Goal: Communication & Community: Answer question/provide support

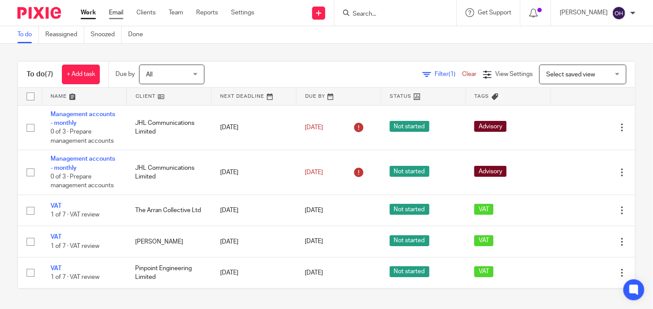
click at [114, 10] on link "Email" at bounding box center [116, 12] width 14 height 9
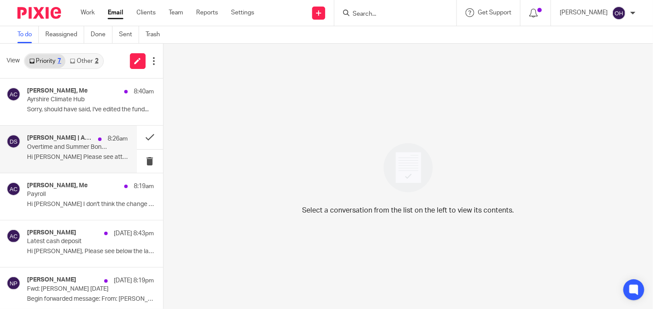
click at [70, 150] on p "Overtime and Summer Bonus for August Payroll" at bounding box center [67, 146] width 81 height 7
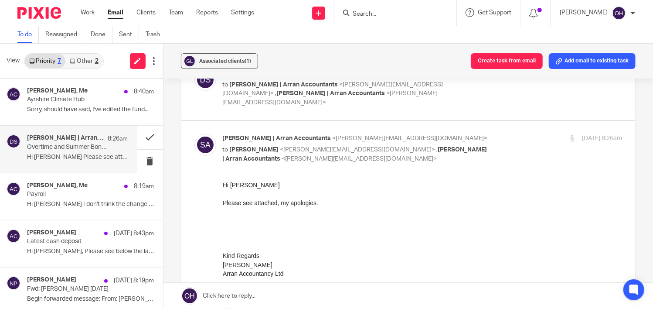
scroll to position [218, 0]
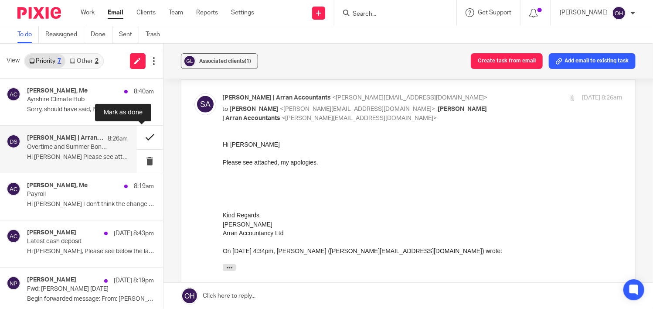
click at [141, 137] on button at bounding box center [150, 137] width 26 height 23
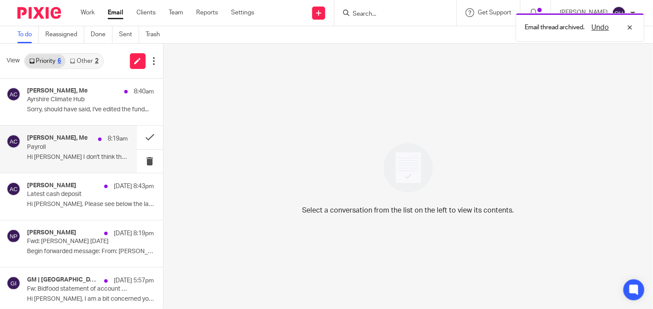
click at [70, 144] on p "Payroll" at bounding box center [67, 146] width 81 height 7
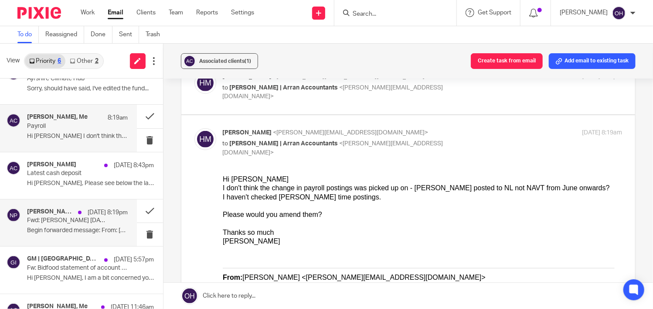
scroll to position [52, 0]
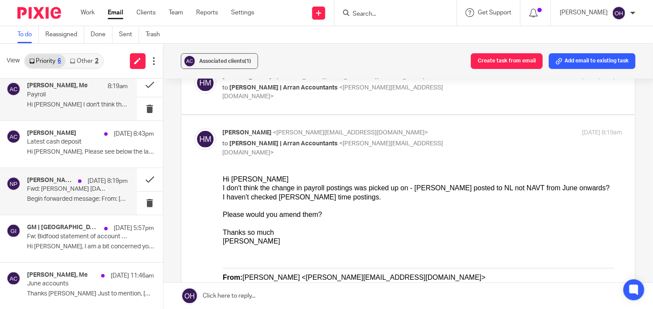
click at [49, 189] on p "Fwd: Kevin starling July 2025" at bounding box center [67, 188] width 81 height 7
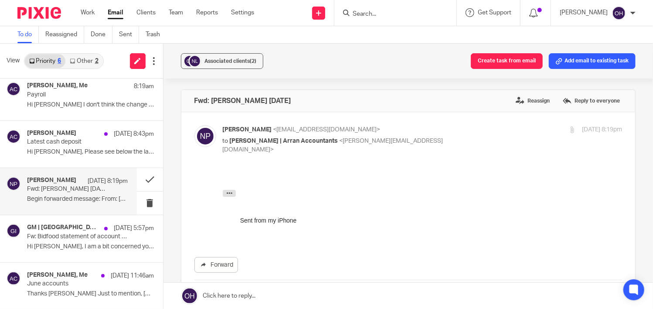
scroll to position [0, 0]
click at [529, 96] on label "Reassign" at bounding box center [533, 100] width 38 height 13
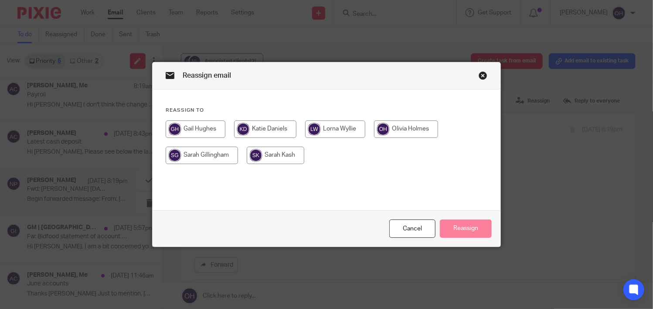
click at [212, 154] on input "radio" at bounding box center [202, 155] width 72 height 17
radio input "true"
click at [466, 226] on button "Reassign" at bounding box center [466, 228] width 52 height 19
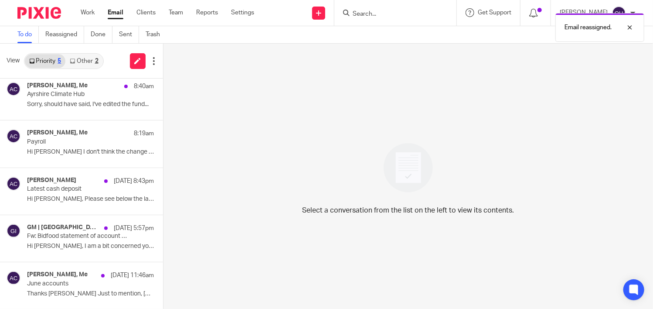
click at [80, 58] on link "Other 2" at bounding box center [83, 61] width 37 height 14
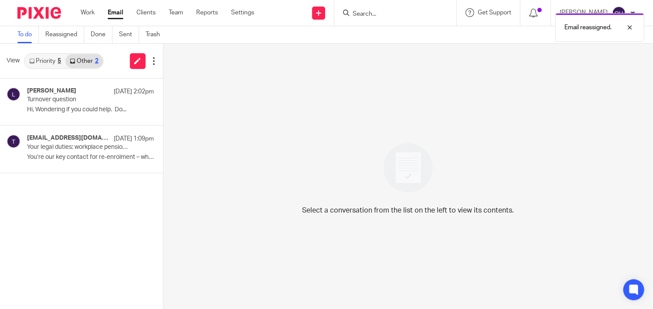
scroll to position [0, 0]
click at [45, 54] on link "Priority 5" at bounding box center [45, 61] width 41 height 14
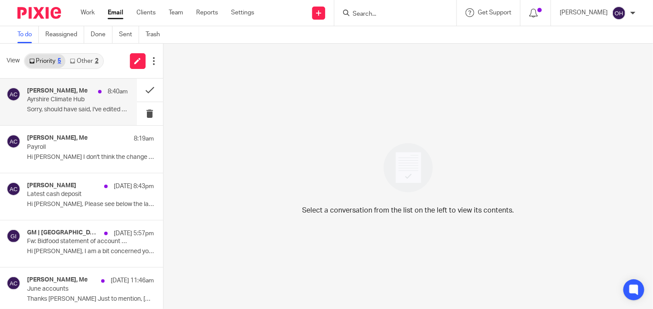
click at [72, 106] on p "Sorry, should have said, I've edited the fund..." at bounding box center [77, 109] width 101 height 7
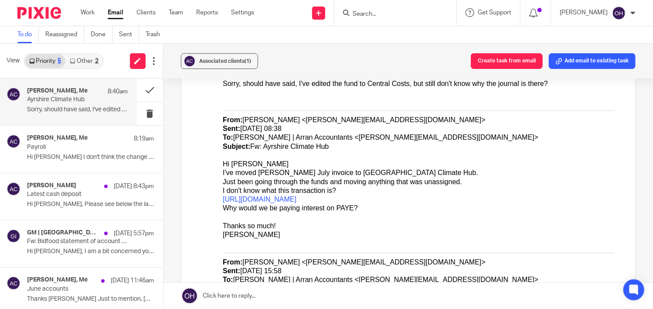
scroll to position [262, 0]
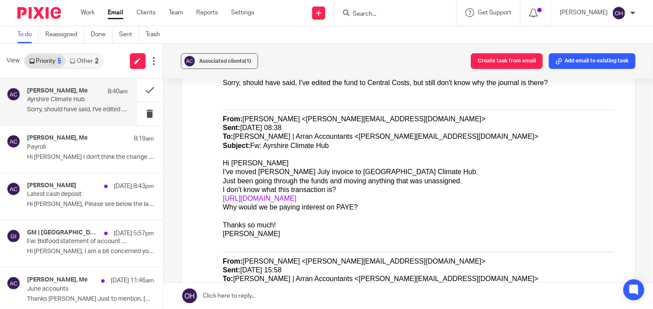
click at [296, 195] on link "https://go.xero.com/Journal/View.aspx?invoiceID=04c507c3-50ce-46bc-8a68-6061777…" at bounding box center [259, 197] width 74 height 7
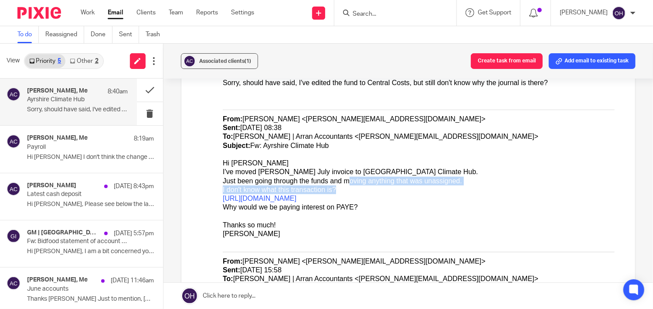
drag, startPoint x: 336, startPoint y: 179, endPoint x: 418, endPoint y: 186, distance: 81.9
click at [418, 186] on div "Sorry, should have said, I've edited the fund to Central Costs, but still don't…" at bounding box center [422, 224] width 400 height 293
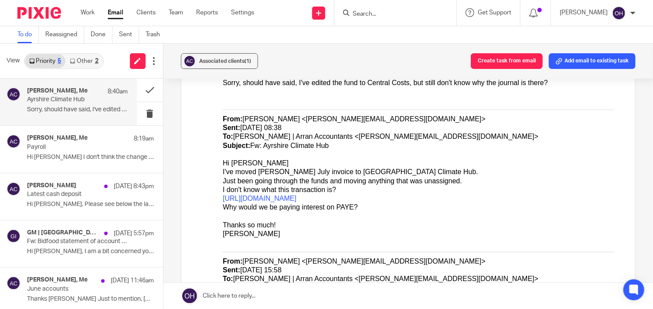
drag, startPoint x: 418, startPoint y: 186, endPoint x: 349, endPoint y: 217, distance: 75.4
click at [349, 217] on div at bounding box center [422, 216] width 400 height 9
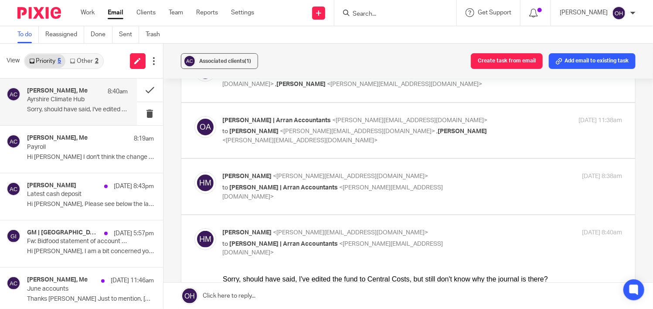
scroll to position [44, 0]
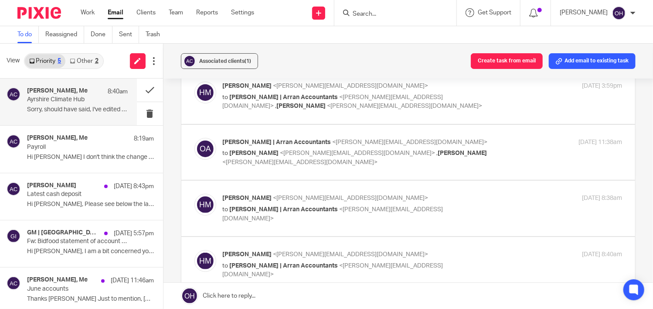
click at [458, 188] on label at bounding box center [408, 208] width 454 height 55
click at [195, 193] on input "checkbox" at bounding box center [194, 193] width 0 height 0
checkbox input "true"
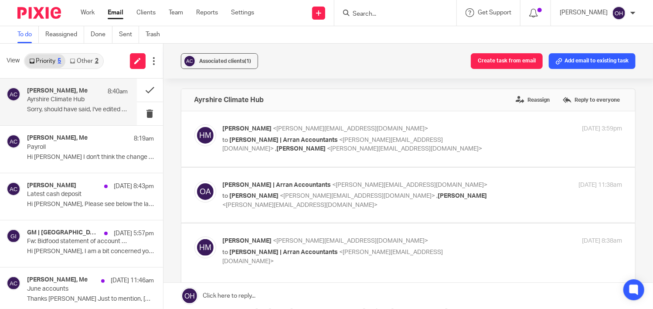
scroll to position [0, 0]
click at [567, 104] on label "Reply to everyone" at bounding box center [591, 100] width 61 height 13
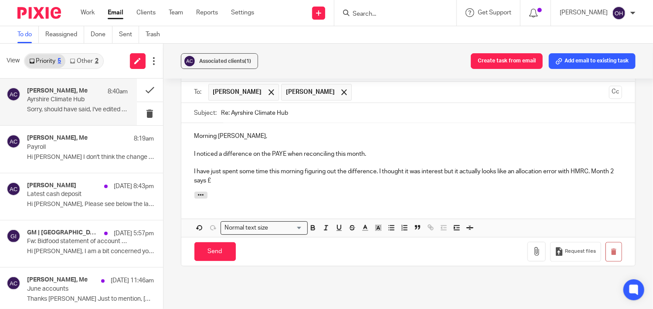
click at [253, 179] on p "I have just spent some time this morning figuring out the difference. I thought…" at bounding box center [409, 176] width 428 height 18
click at [332, 184] on div "Morning Hilary, I noticed a difference on the PAYE when reconciling this month.…" at bounding box center [408, 157] width 454 height 68
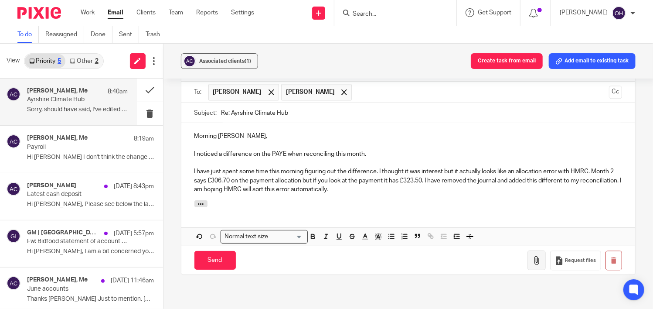
click at [516, 258] on div "Send You have unsaved changes Request files" at bounding box center [408, 260] width 454 height 29
click at [533, 256] on icon "button" at bounding box center [537, 260] width 9 height 9
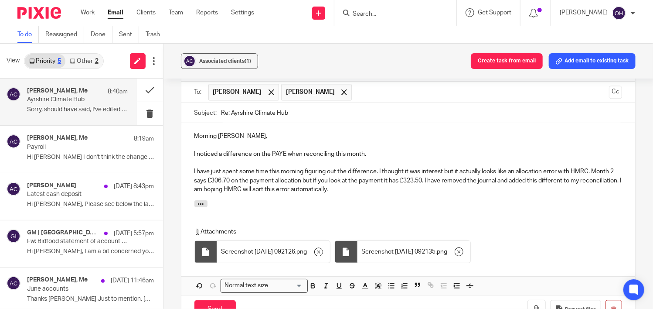
click at [381, 190] on p "I have just spent some time this morning figuring out the difference. I thought…" at bounding box center [409, 180] width 428 height 27
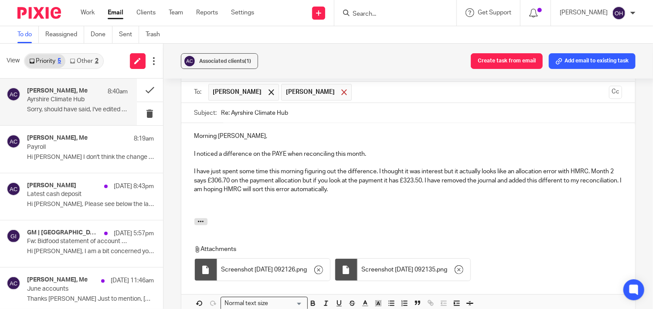
click at [342, 91] on span at bounding box center [345, 92] width 6 height 6
click at [294, 208] on p at bounding box center [409, 206] width 428 height 9
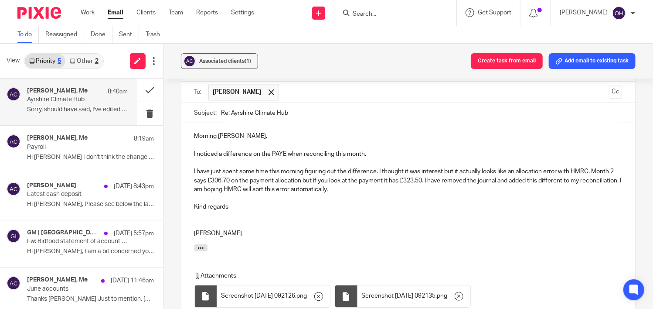
scroll to position [941, 0]
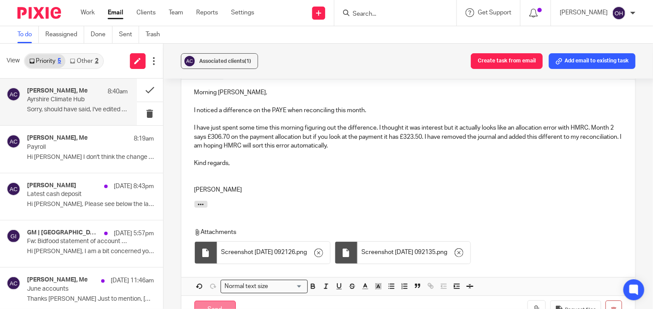
click at [218, 301] on input "Send" at bounding box center [215, 310] width 41 height 19
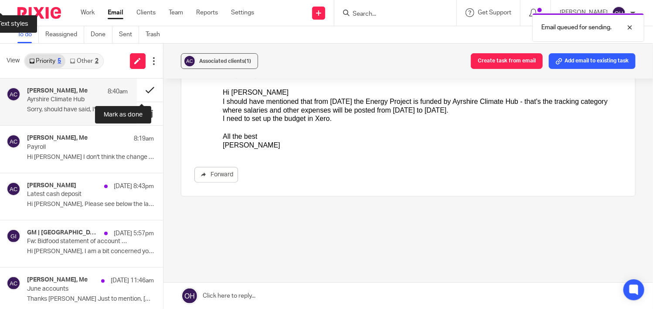
click at [145, 91] on button at bounding box center [150, 90] width 26 height 23
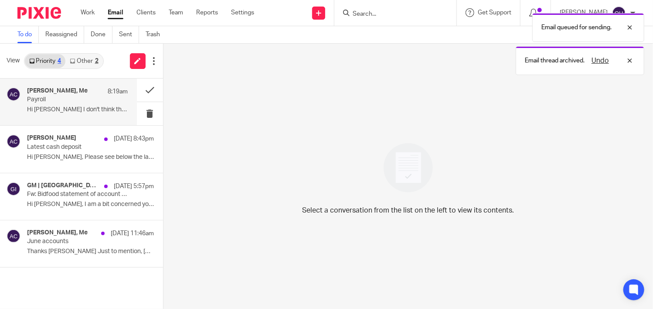
click at [61, 95] on div "Hilary Maguire, Me 8:19am" at bounding box center [77, 91] width 101 height 9
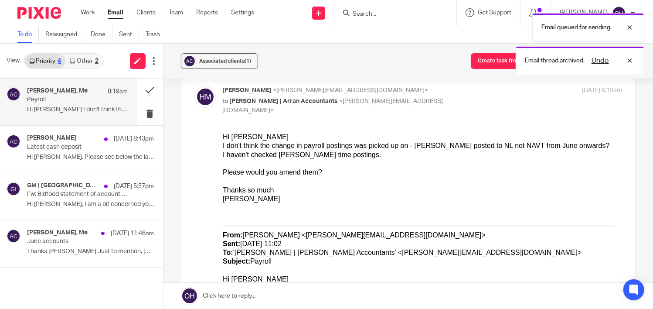
scroll to position [218, 0]
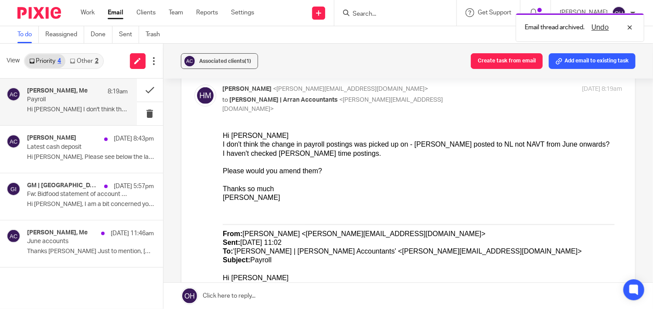
click at [400, 140] on div "I don't think the change in payroll postings was picked up on - Donna posted to…" at bounding box center [422, 144] width 400 height 9
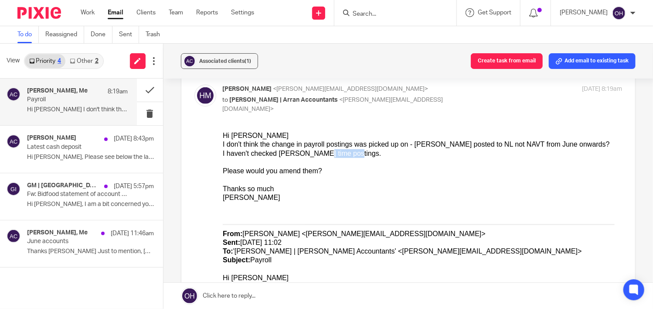
drag, startPoint x: 307, startPoint y: 154, endPoint x: 335, endPoint y: 151, distance: 28.0
click at [335, 151] on div "I haven't checked Lewis's time postings." at bounding box center [422, 153] width 400 height 9
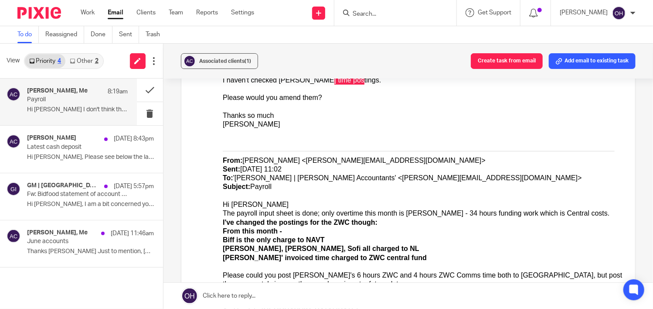
scroll to position [305, 0]
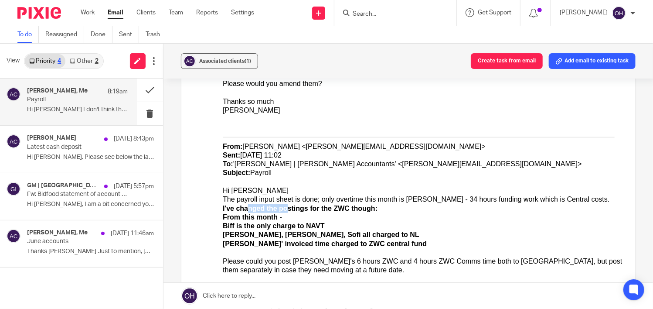
drag, startPoint x: 245, startPoint y: 206, endPoint x: 278, endPoint y: 208, distance: 33.6
click at [278, 208] on b "I've changed the postings for the ZWC though:" at bounding box center [299, 207] width 155 height 7
drag, startPoint x: 278, startPoint y: 208, endPoint x: 238, endPoint y: 221, distance: 42.8
click at [238, 221] on div "Hi Olivia I don't think the change in payroll postings was picked up on - Donna…" at bounding box center [422, 194] width 400 height 301
drag, startPoint x: 238, startPoint y: 221, endPoint x: 282, endPoint y: 228, distance: 44.6
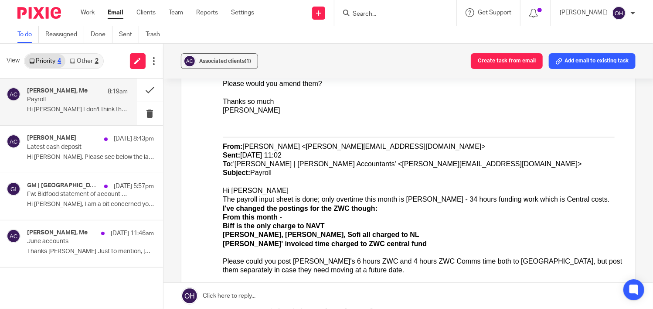
click at [282, 228] on b "Biff is the only charge to NAVT" at bounding box center [273, 225] width 102 height 7
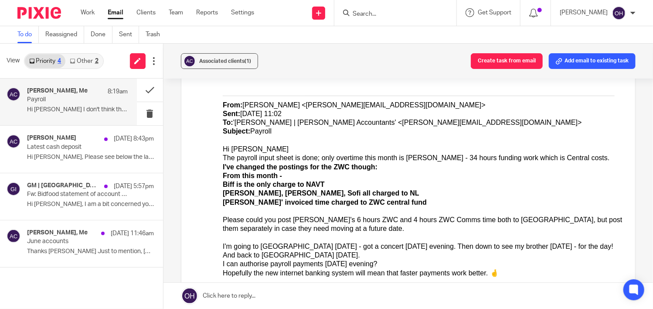
scroll to position [349, 0]
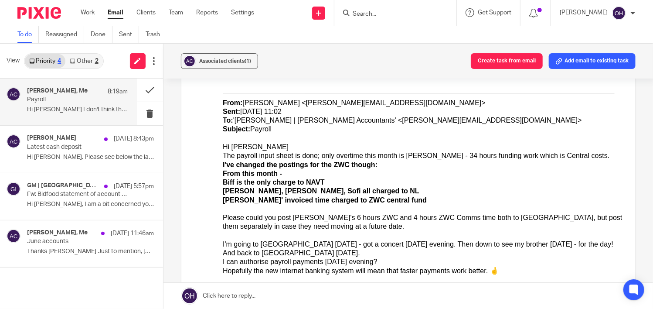
click at [313, 225] on div "Please could you post Sofi's 6 hours ZWC and 4 hours ZWC Comms time both to NL,…" at bounding box center [422, 222] width 400 height 18
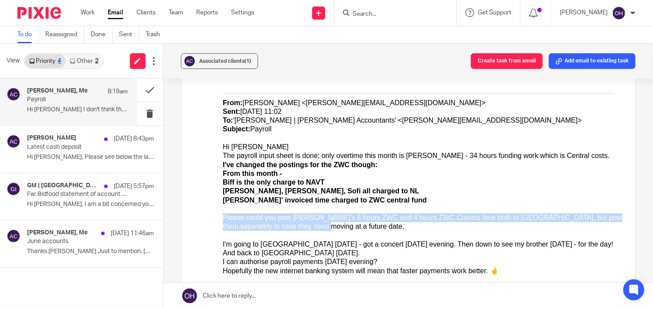
drag, startPoint x: 285, startPoint y: 225, endPoint x: 209, endPoint y: 215, distance: 76.6
click html "Hi Olivia I don't think the change in payroll postings was picked up on - Donna…"
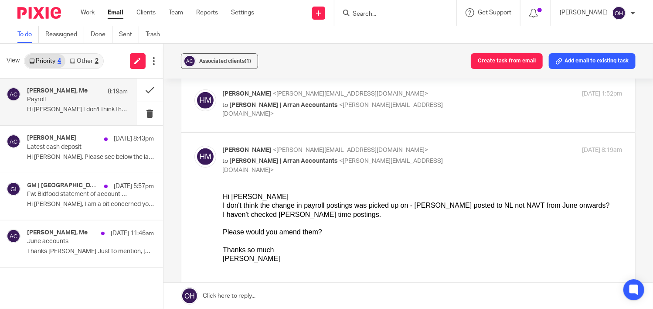
scroll to position [131, 0]
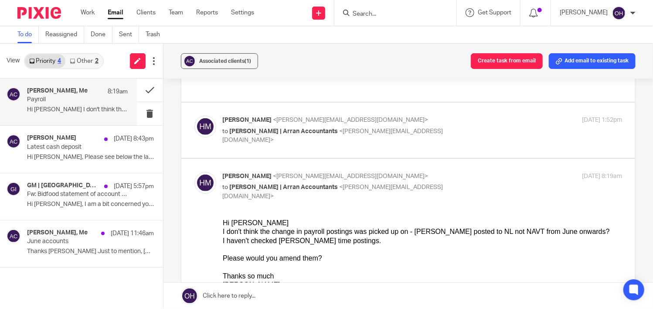
drag, startPoint x: 2, startPoint y: 184, endPoint x: -21, endPoint y: 182, distance: 23.7
click at [0, 182] on html "Work Email Clients Team Reports Settings Work Email Clients Team Reports Settin…" at bounding box center [326, 154] width 653 height 309
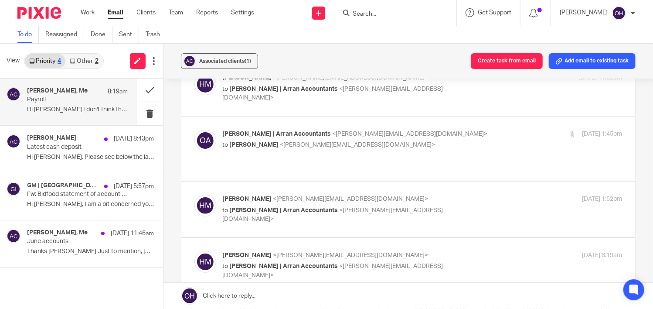
scroll to position [0, 0]
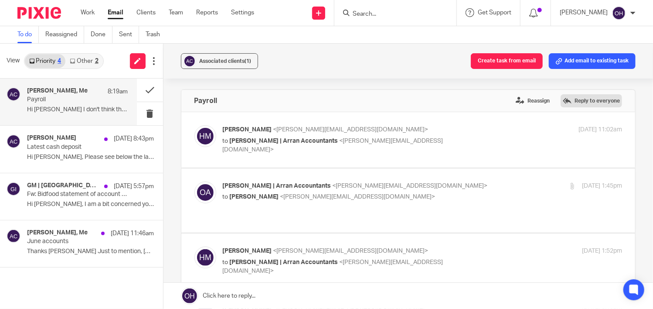
click at [580, 101] on label "Reply to everyone" at bounding box center [591, 100] width 61 height 13
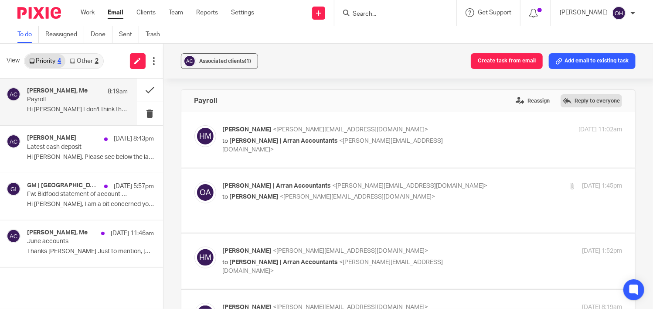
scroll to position [643, 0]
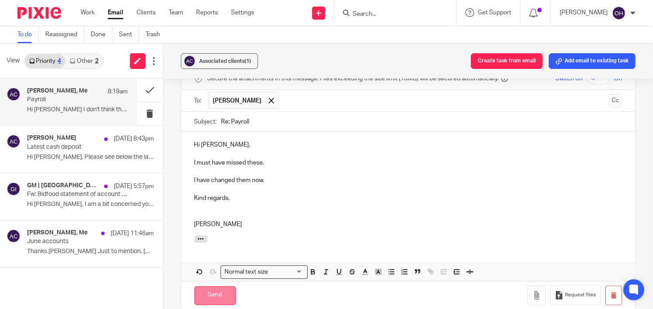
click at [215, 288] on input "Send" at bounding box center [215, 295] width 41 height 19
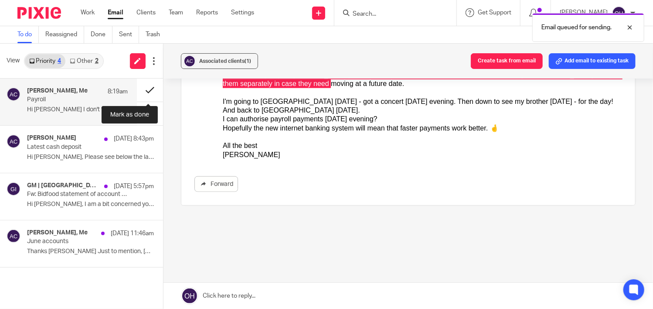
click at [145, 91] on button at bounding box center [150, 90] width 26 height 23
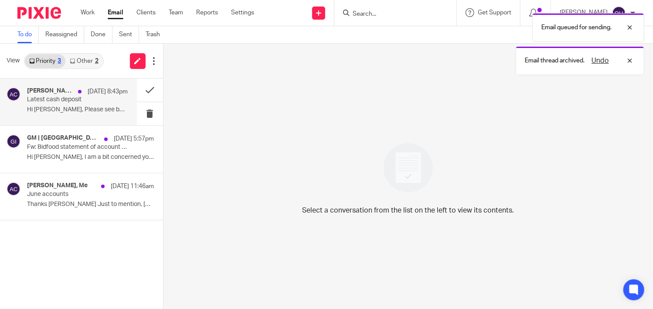
click at [74, 107] on p "Hi Olivia, Please see below the latest pay in..." at bounding box center [77, 109] width 101 height 7
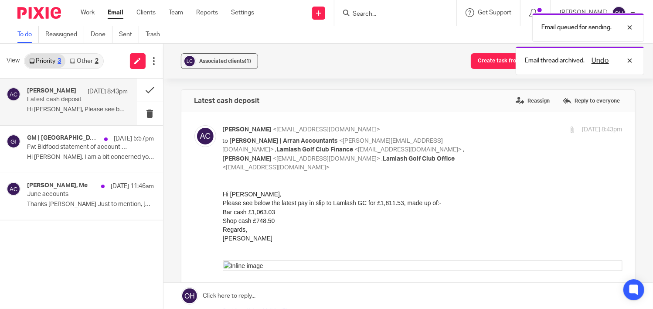
scroll to position [0, 0]
click at [147, 86] on button at bounding box center [150, 90] width 26 height 23
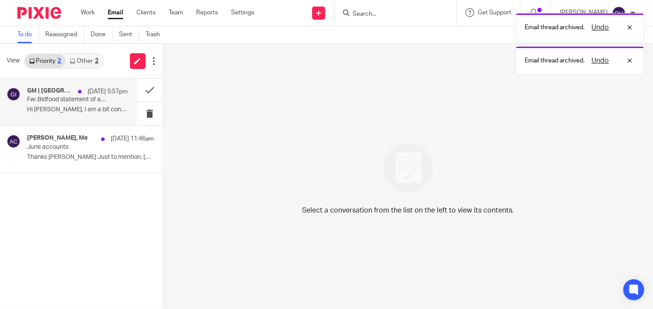
click at [75, 99] on p "Fw: Bidfood statement of account 12069828 - Lochranza Community inn Ltd" at bounding box center [67, 99] width 81 height 7
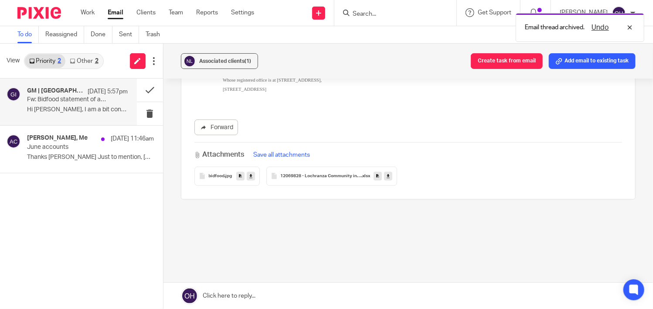
scroll to position [532, 0]
click at [304, 164] on div "12069828 - Lochranza Community inn Ltd .xlsx" at bounding box center [331, 173] width 131 height 19
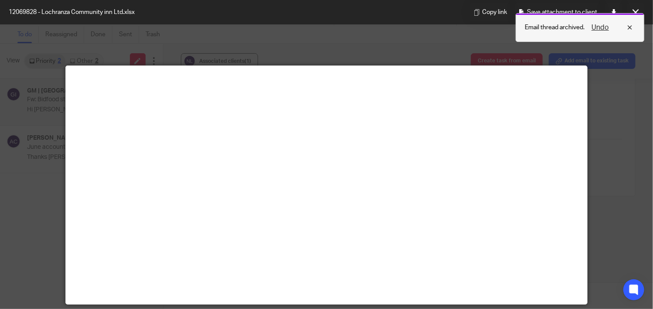
click at [632, 27] on div "Undo" at bounding box center [610, 27] width 51 height 10
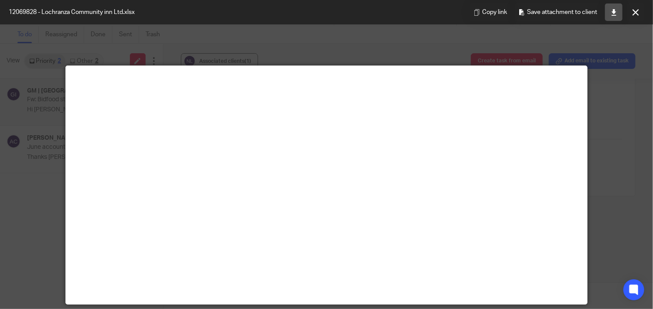
click at [611, 12] on icon at bounding box center [614, 12] width 7 height 7
click at [630, 14] on button at bounding box center [635, 11] width 17 height 17
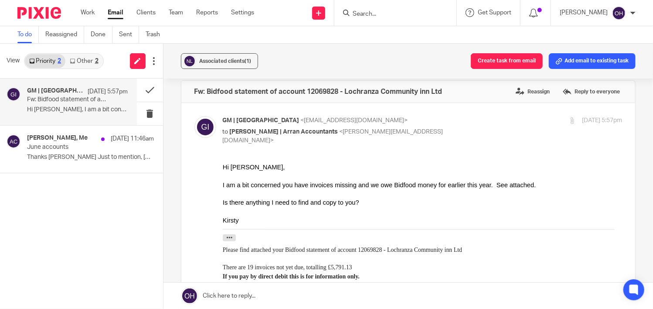
scroll to position [9, 0]
click at [588, 94] on label "Reply to everyone" at bounding box center [591, 91] width 61 height 13
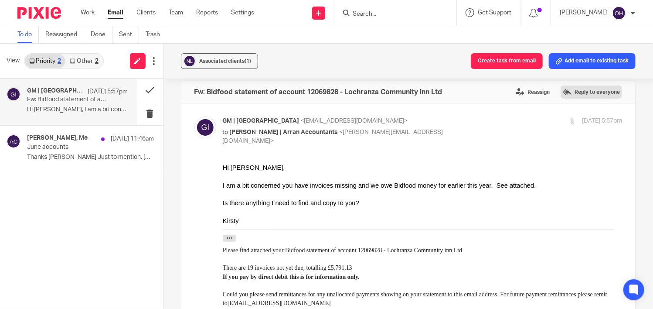
scroll to position [684, 0]
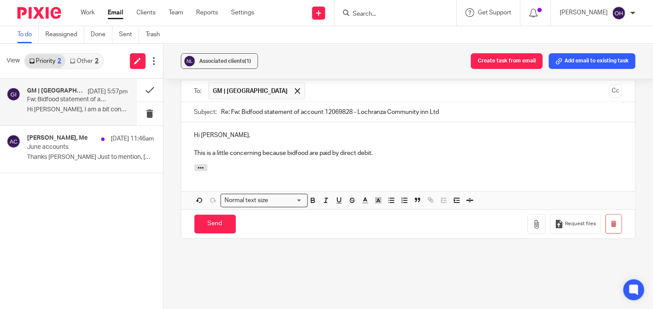
click at [382, 153] on p "This is a little concerning because bidfood are paid by direct debit." at bounding box center [409, 153] width 428 height 9
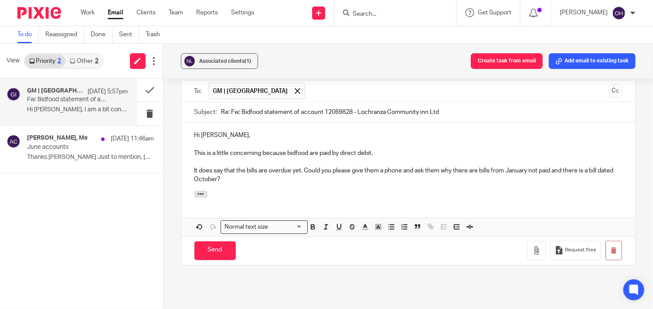
click at [250, 179] on p "It does say that the bills are overdue yet. Could you please give them a phone …" at bounding box center [409, 175] width 428 height 18
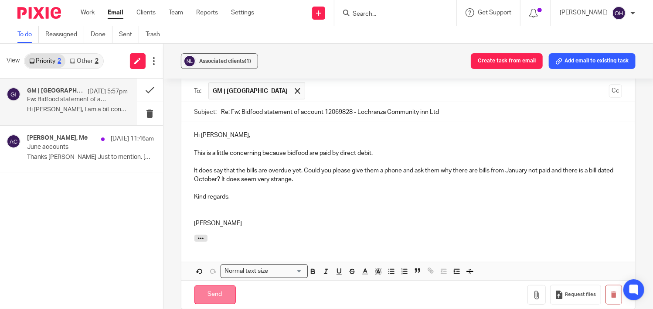
click at [208, 291] on input "Send" at bounding box center [215, 294] width 41 height 19
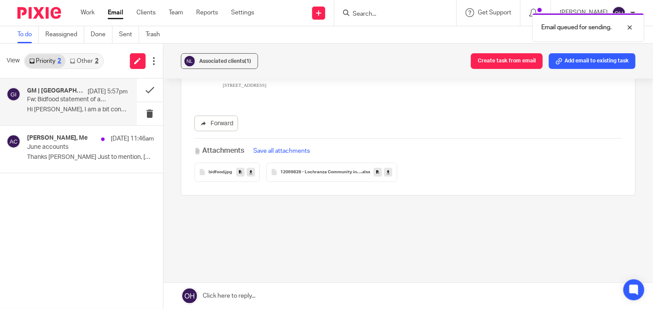
scroll to position [532, 0]
click at [154, 85] on button at bounding box center [150, 90] width 26 height 23
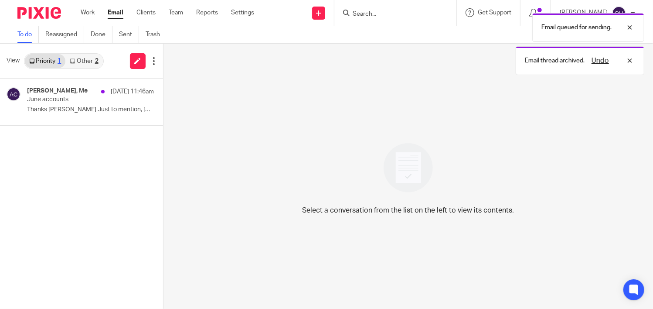
click at [89, 64] on link "Other 2" at bounding box center [83, 61] width 37 height 14
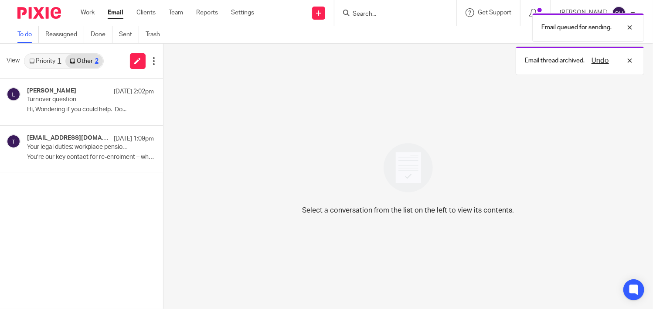
click at [46, 59] on link "Priority 1" at bounding box center [45, 61] width 41 height 14
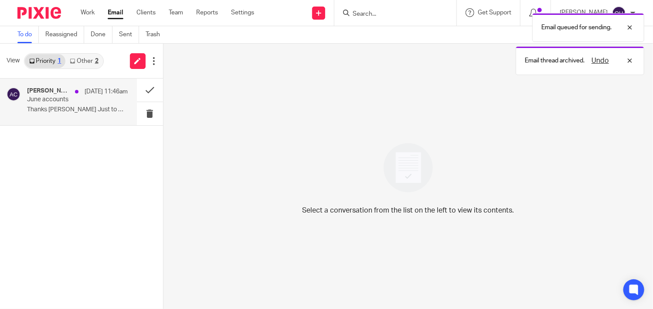
click at [58, 94] on h4 "[PERSON_NAME], Me" at bounding box center [49, 90] width 44 height 7
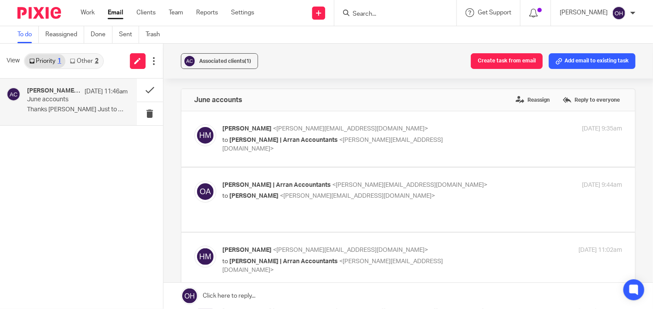
scroll to position [0, 0]
click at [568, 92] on div "June accounts Reassign Reply to everyone" at bounding box center [408, 101] width 454 height 22
click at [568, 98] on label "Reply to everyone" at bounding box center [591, 100] width 61 height 13
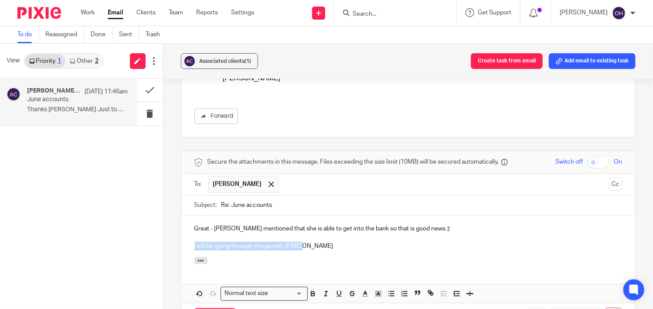
drag, startPoint x: 309, startPoint y: 151, endPoint x: 181, endPoint y: 162, distance: 128.7
click at [181, 215] on div "Great - Lorna mentioned that she is able to get into the bank so that is good n…" at bounding box center [408, 236] width 454 height 42
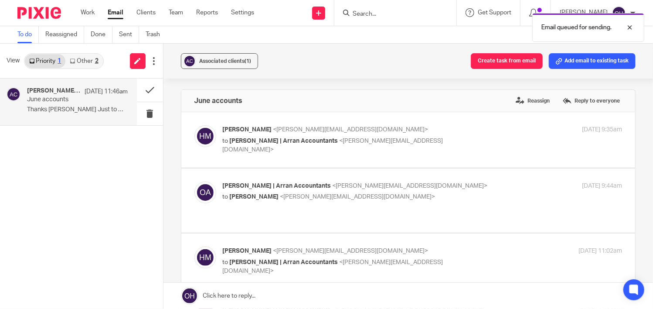
scroll to position [2776, 0]
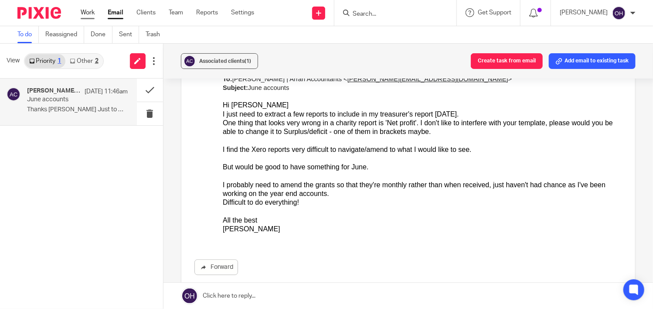
click at [86, 10] on link "Work" at bounding box center [88, 12] width 14 height 9
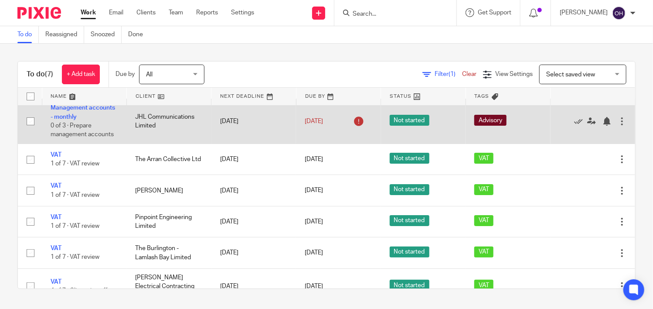
scroll to position [63, 0]
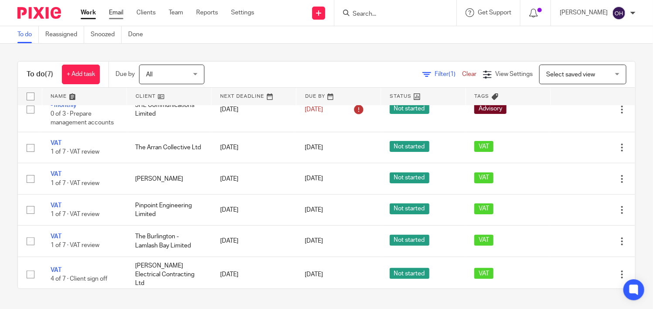
click at [121, 12] on link "Email" at bounding box center [116, 12] width 14 height 9
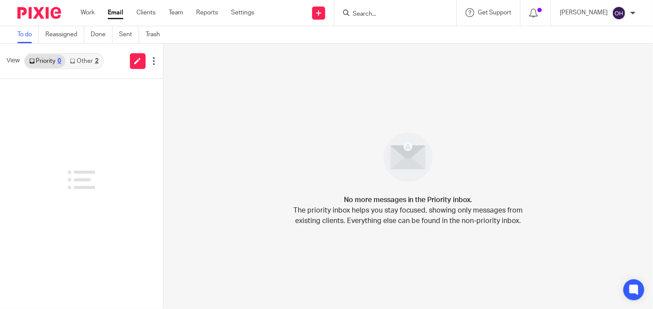
click at [86, 67] on link "Other 2" at bounding box center [83, 61] width 37 height 14
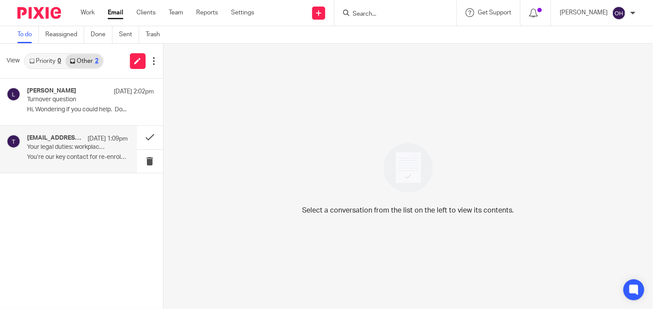
click at [70, 156] on p "You’re our key contact for re-enrolment – what..." at bounding box center [77, 157] width 101 height 7
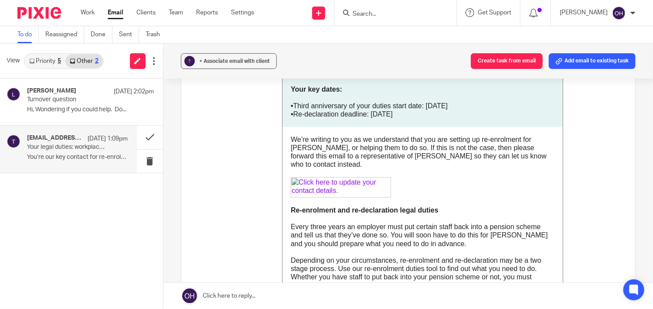
scroll to position [349, 0]
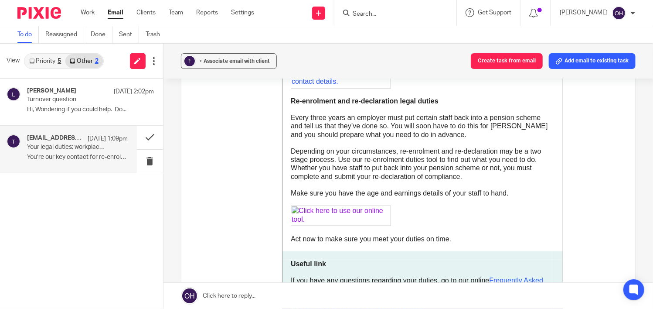
click at [297, 213] on img at bounding box center [340, 215] width 100 height 20
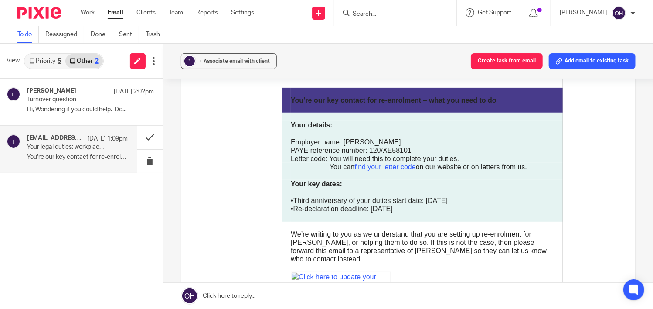
scroll to position [131, 0]
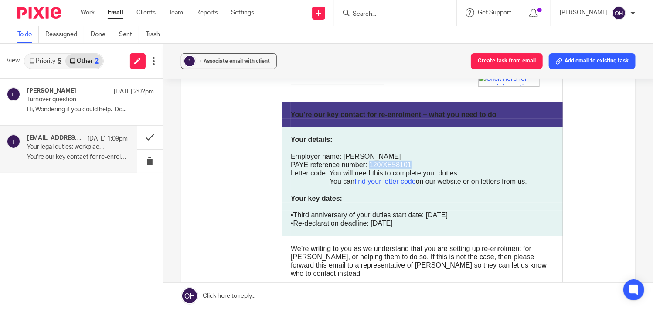
drag, startPoint x: 361, startPoint y: 164, endPoint x: 405, endPoint y: 164, distance: 44.5
click at [405, 164] on div "PAYE reference number: 120/XE58101" at bounding box center [426, 164] width 272 height 8
copy div "120/XE58101"
click at [525, 61] on button "Create task from email" at bounding box center [507, 61] width 72 height 16
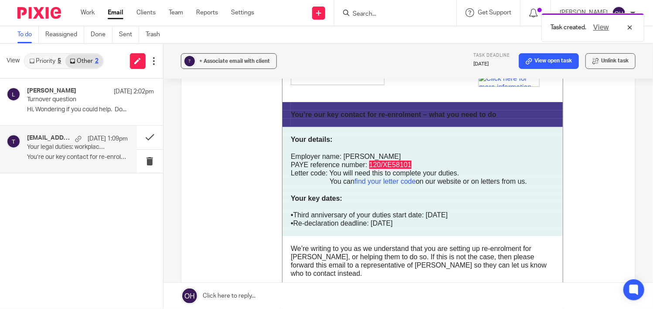
scroll to position [0, 0]
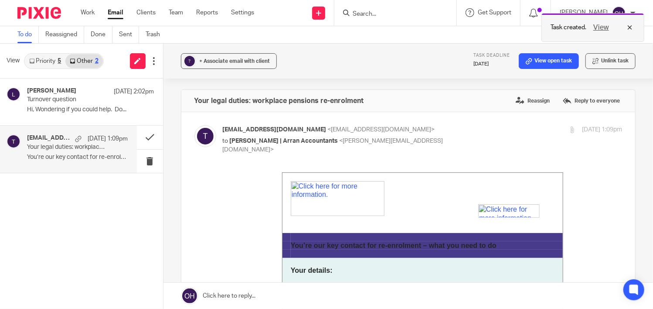
click at [599, 22] on button "View" at bounding box center [601, 27] width 21 height 10
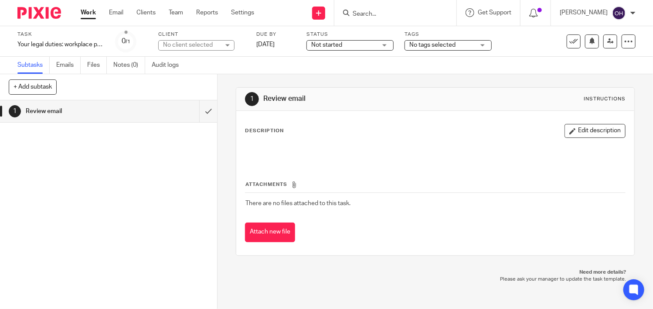
click at [209, 46] on div "No client selected" at bounding box center [191, 45] width 57 height 9
type input "rona"
click at [185, 85] on span "[PERSON_NAME]" at bounding box center [188, 85] width 48 height 6
click at [287, 43] on link "[DATE]" at bounding box center [275, 44] width 39 height 9
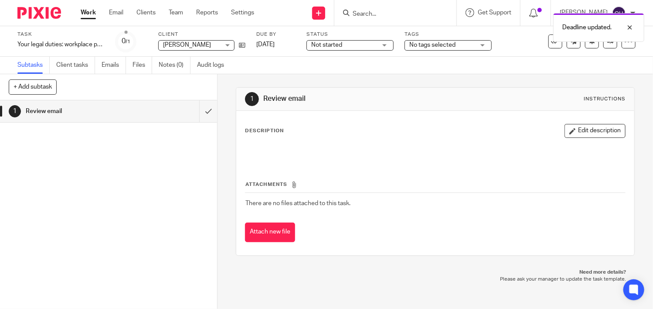
click at [318, 68] on div "Subtasks Client tasks Emails Files Notes (0) Audit logs" at bounding box center [326, 65] width 653 height 17
click at [345, 63] on div "Subtasks Client tasks Emails Files Notes (0) Audit logs" at bounding box center [326, 65] width 653 height 17
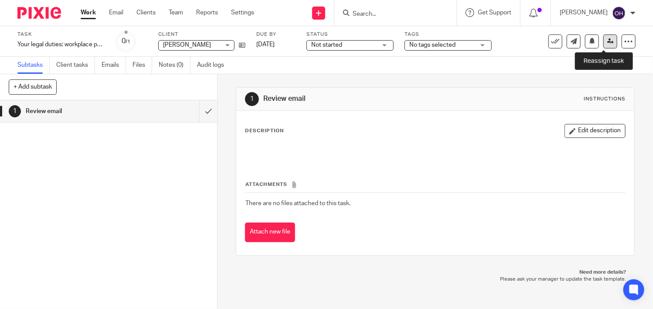
click at [608, 43] on icon at bounding box center [611, 41] width 7 height 7
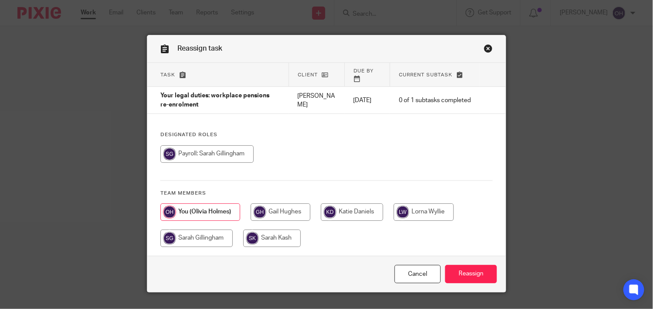
click at [427, 210] on input "radio" at bounding box center [424, 211] width 60 height 17
radio input "true"
drag, startPoint x: 471, startPoint y: 276, endPoint x: 478, endPoint y: 232, distance: 44.7
click at [476, 223] on form "Task Client Due by Current subtask Your legal duties: workplace pensions re-enr…" at bounding box center [326, 177] width 359 height 229
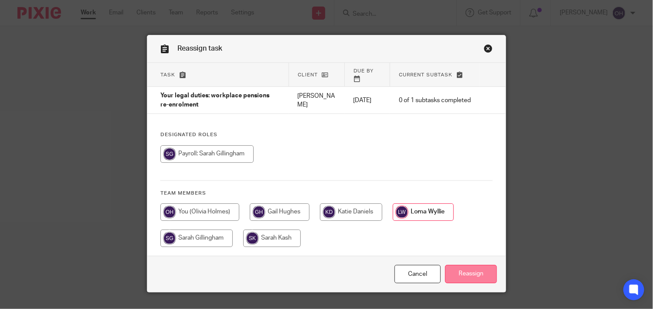
click at [475, 276] on input "Reassign" at bounding box center [471, 274] width 52 height 19
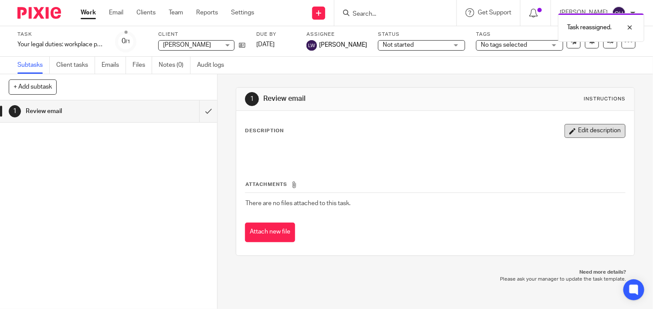
click at [573, 127] on button "Edit description" at bounding box center [595, 131] width 61 height 14
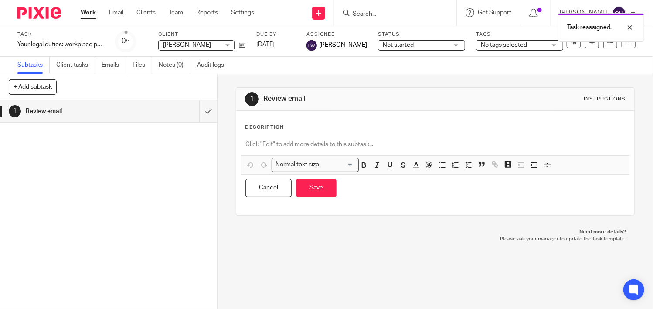
click at [305, 141] on p at bounding box center [436, 144] width 380 height 9
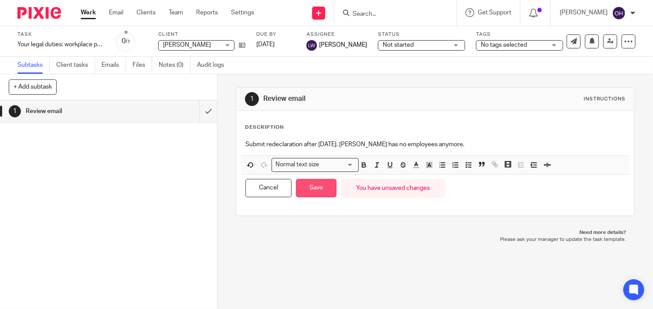
click at [324, 185] on button "Save" at bounding box center [316, 188] width 41 height 19
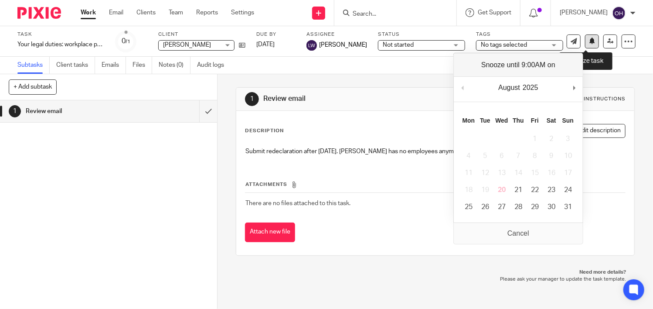
click at [585, 47] on button at bounding box center [592, 41] width 14 height 14
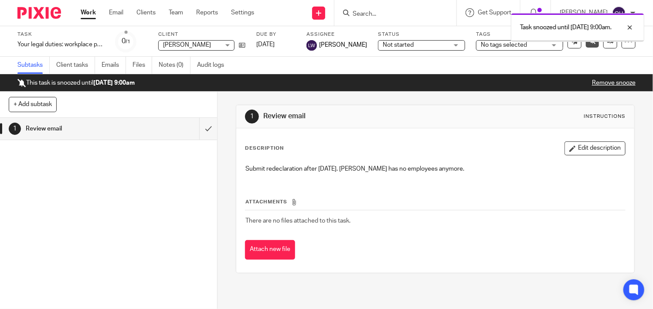
click at [89, 12] on link "Work" at bounding box center [88, 12] width 15 height 9
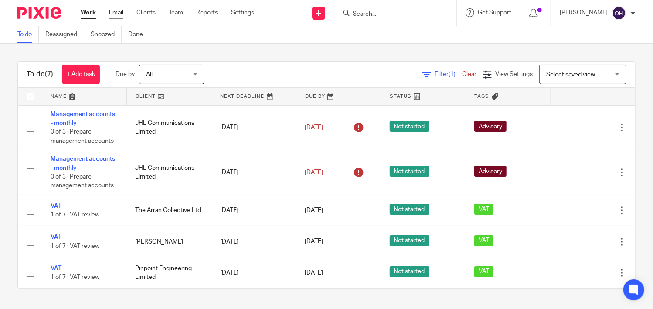
click at [113, 11] on link "Email" at bounding box center [116, 12] width 14 height 9
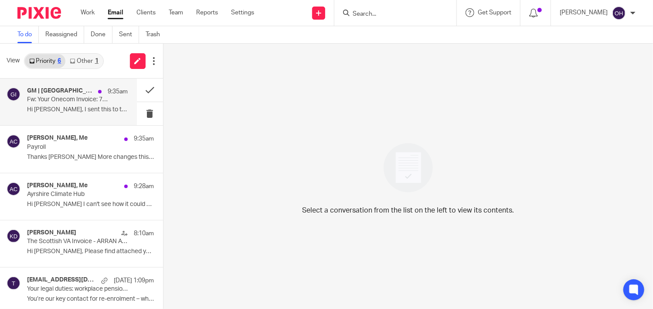
click at [81, 92] on h4 "GM | [GEOGRAPHIC_DATA]" at bounding box center [60, 90] width 67 height 7
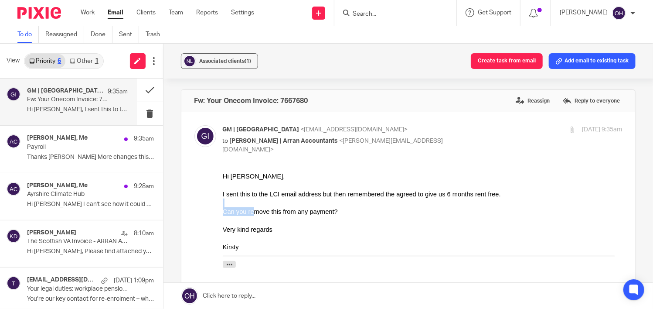
drag, startPoint x: 252, startPoint y: 210, endPoint x: 360, endPoint y: 203, distance: 107.9
drag, startPoint x: 360, startPoint y: 203, endPoint x: 311, endPoint y: 220, distance: 51.6
click at [311, 220] on div at bounding box center [422, 219] width 400 height 9
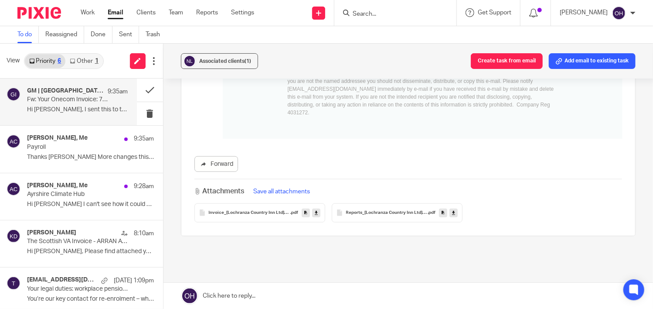
scroll to position [459, 0]
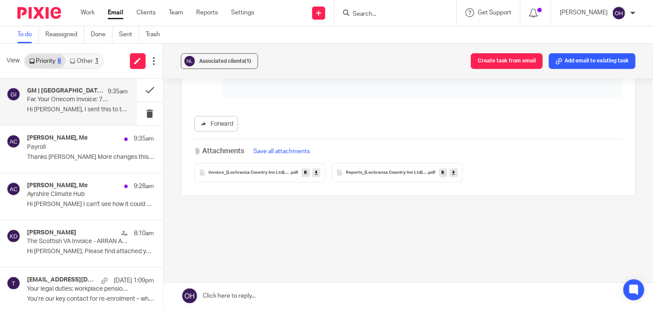
click at [253, 163] on div "Invoice_[Lochranza Country Inn Ltd]_[7667680]_[Jul_2025]_62533534 .pdf" at bounding box center [260, 172] width 131 height 19
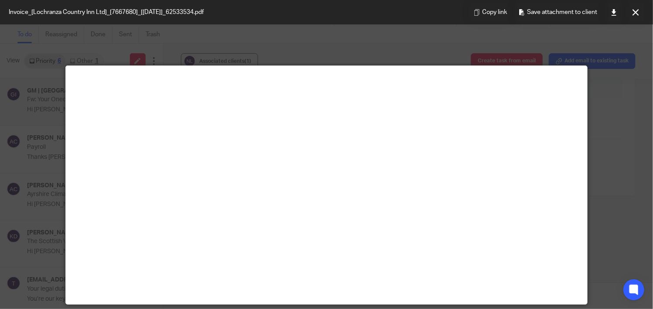
click at [631, 15] on button at bounding box center [635, 11] width 17 height 17
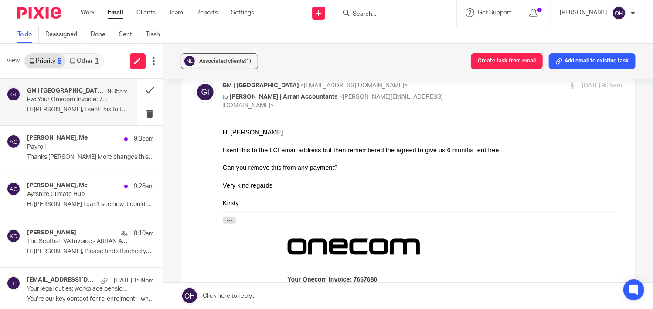
scroll to position [23, 0]
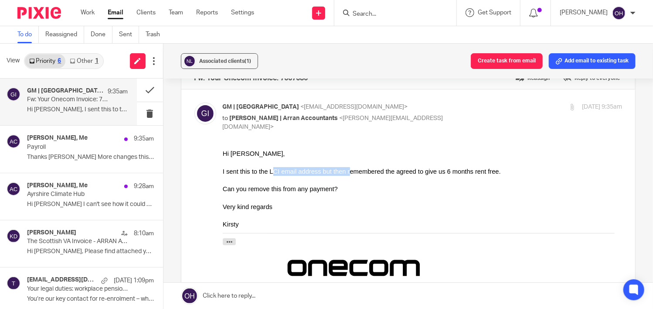
drag, startPoint x: 270, startPoint y: 170, endPoint x: 338, endPoint y: 169, distance: 67.6
click at [338, 169] on div "I sent this to the LCI email address but then remembered the agreed to give us …" at bounding box center [422, 171] width 400 height 9
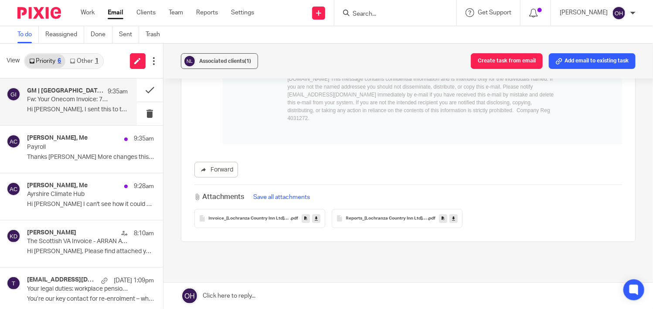
scroll to position [459, 0]
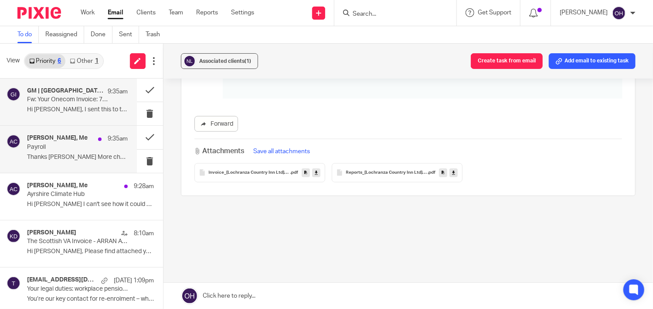
click at [93, 156] on p "Thanks Olivia More changes this month with..." at bounding box center [77, 157] width 101 height 7
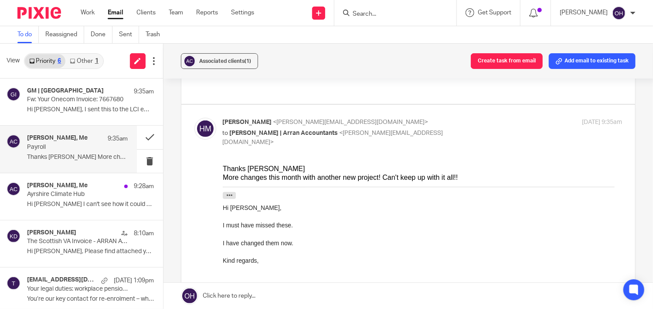
scroll to position [305, 0]
click at [314, 178] on div "More changes this month with another new project! Can't keep up with it all!!" at bounding box center [422, 178] width 400 height 9
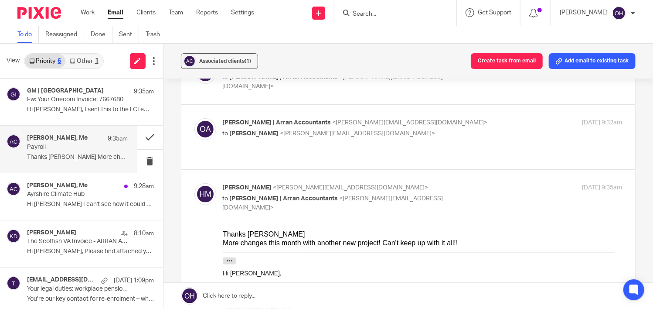
scroll to position [218, 0]
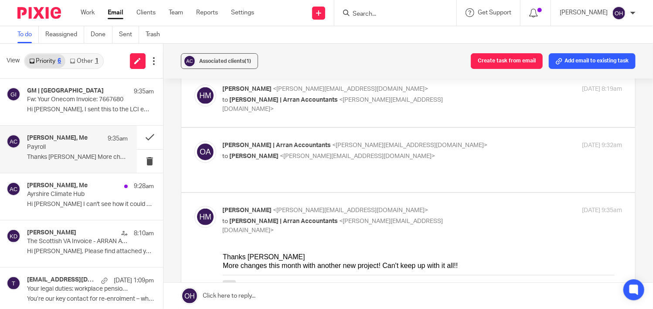
click at [392, 152] on p "to Hilary Maguire <hilary@arranecosavvy.org.uk>" at bounding box center [356, 156] width 266 height 9
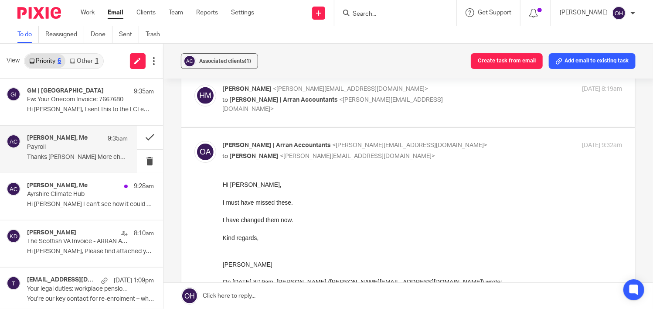
scroll to position [0, 0]
click at [393, 152] on p "to Hilary Maguire <hilary@arranecosavvy.org.uk>" at bounding box center [356, 156] width 266 height 9
checkbox input "false"
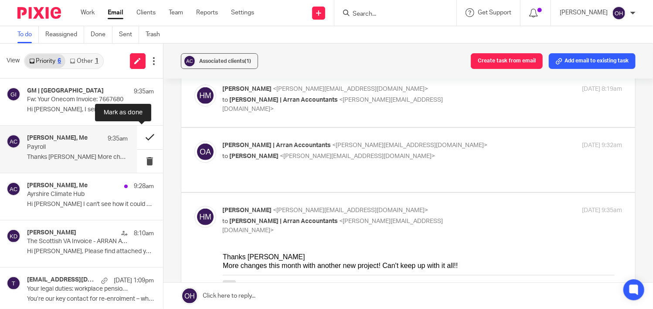
click at [139, 134] on button at bounding box center [150, 137] width 26 height 23
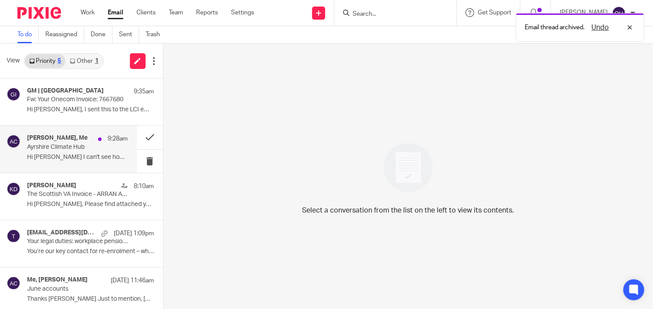
click at [66, 148] on p "Ayrshire Climate Hub" at bounding box center [67, 146] width 81 height 7
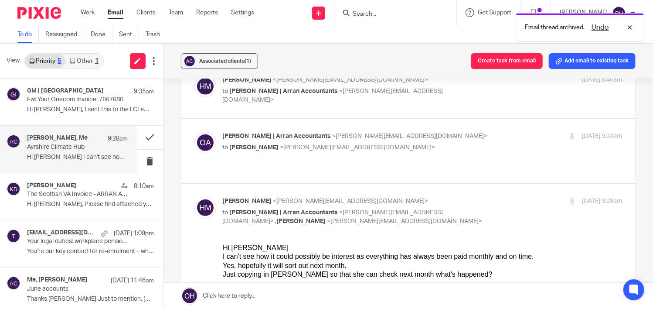
scroll to position [262, 0]
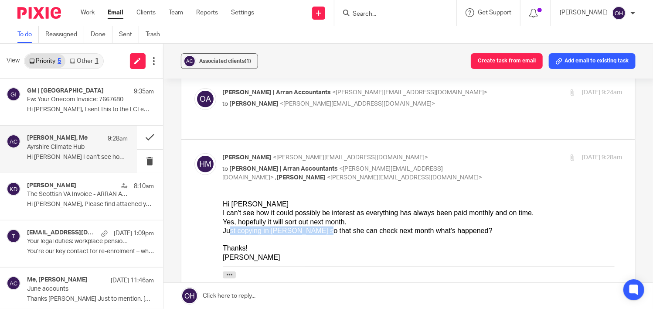
drag, startPoint x: 227, startPoint y: 230, endPoint x: 306, endPoint y: 228, distance: 79.0
click at [306, 228] on div "Just copying in Sarah so that she can check next month what's happened?" at bounding box center [422, 230] width 400 height 9
drag, startPoint x: 306, startPoint y: 228, endPoint x: 273, endPoint y: 208, distance: 39.1
click at [273, 208] on div "Hi Olivia" at bounding box center [422, 203] width 400 height 9
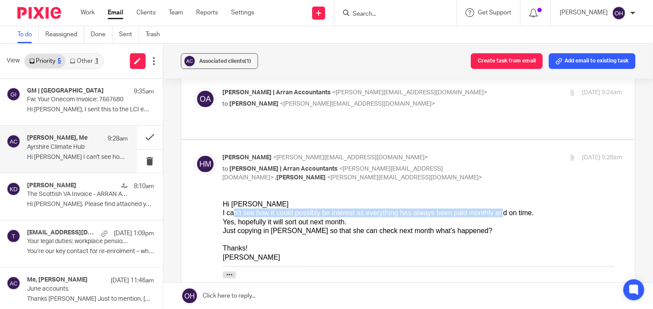
drag, startPoint x: 231, startPoint y: 214, endPoint x: 475, endPoint y: 215, distance: 244.7
click at [475, 215] on div "I can't see how it could possibly be interest as everything has always been pai…" at bounding box center [422, 212] width 400 height 9
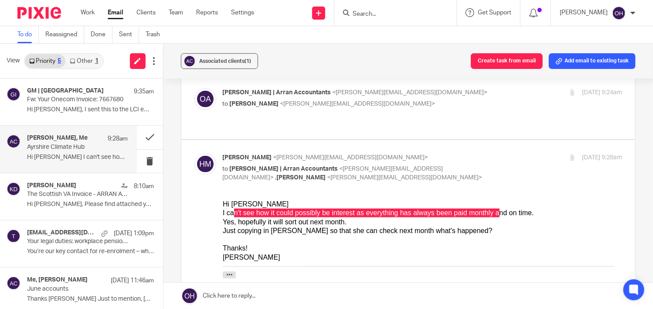
drag, startPoint x: 441, startPoint y: 420, endPoint x: 336, endPoint y: 231, distance: 216.1
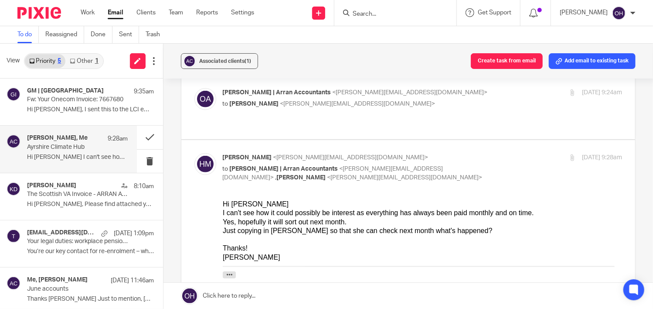
click at [336, 230] on div "Just copying in Sarah so that she can check next month what's happened?" at bounding box center [422, 230] width 400 height 9
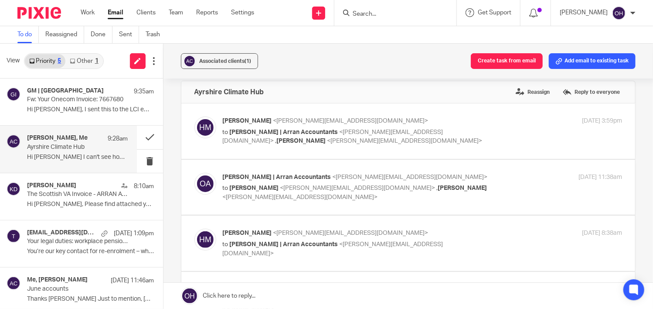
scroll to position [0, 0]
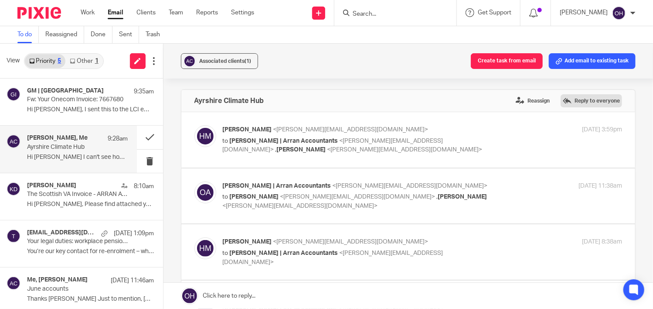
click at [570, 106] on label "Reply to everyone" at bounding box center [591, 100] width 61 height 13
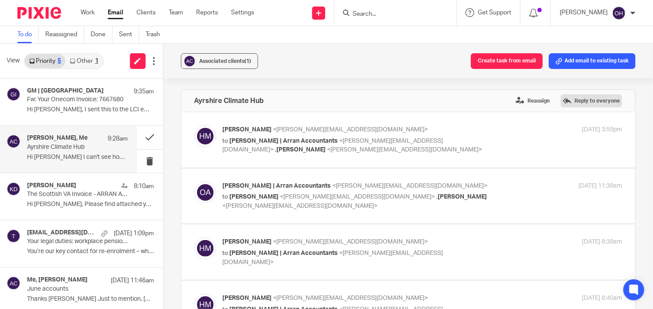
scroll to position [1097, 0]
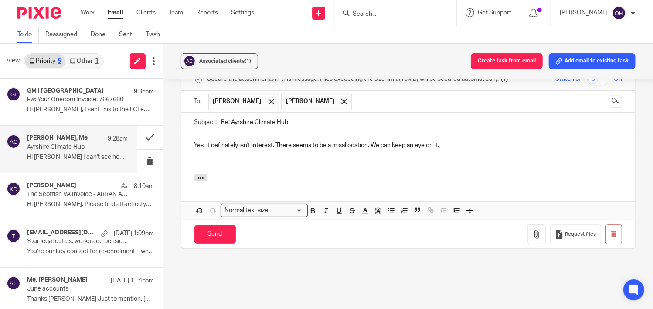
click at [225, 141] on p "Yes, it definately isn't interest. There seems to be a misallocation. We can ke…" at bounding box center [409, 145] width 428 height 9
click at [444, 150] on p at bounding box center [409, 154] width 428 height 9
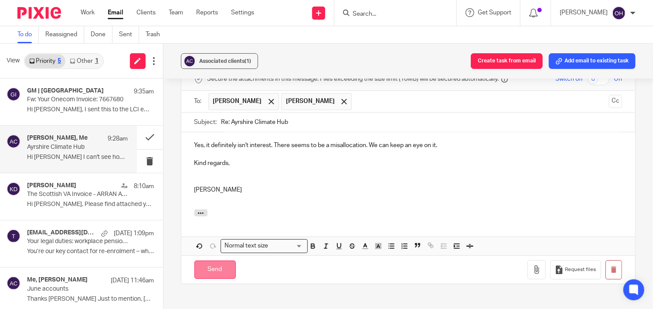
click at [198, 260] on input "Send" at bounding box center [215, 269] width 41 height 19
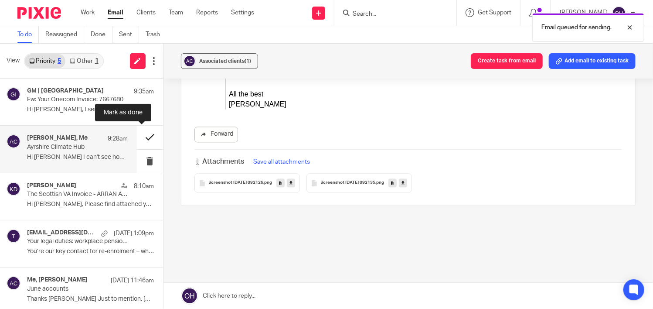
click at [139, 139] on button at bounding box center [150, 137] width 26 height 23
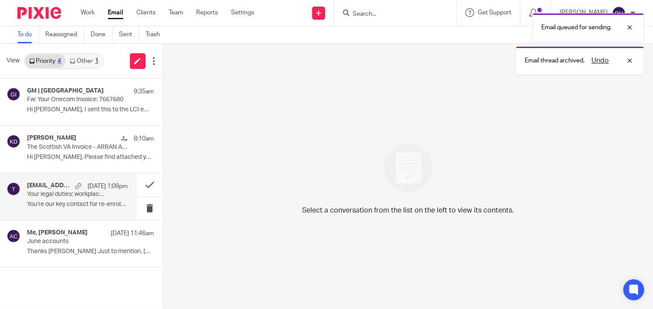
click at [52, 203] on p "You’re our key contact for re-enrolment – what..." at bounding box center [77, 204] width 101 height 7
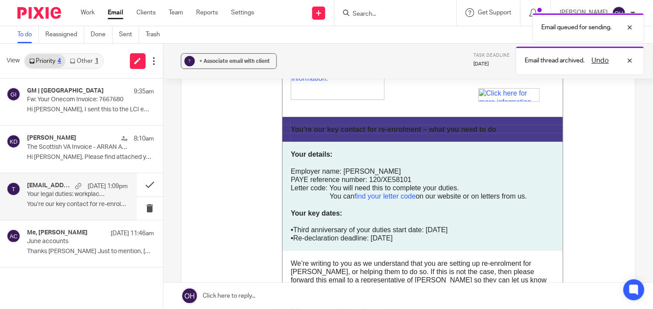
scroll to position [131, 0]
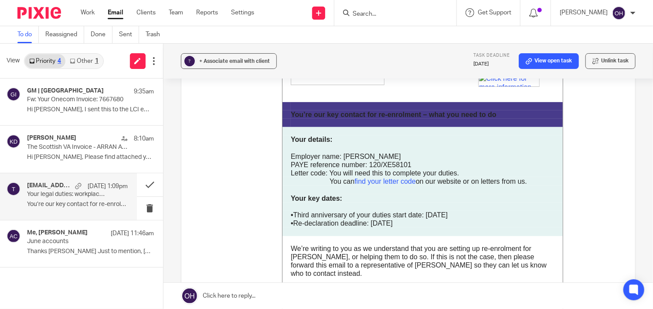
drag, startPoint x: 372, startPoint y: 223, endPoint x: 247, endPoint y: 191, distance: 129.6
click at [214, 61] on span "+ Associate email with client" at bounding box center [235, 60] width 71 height 5
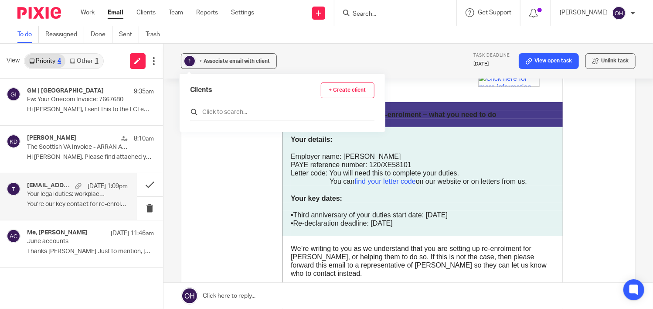
click at [216, 113] on input "text" at bounding box center [282, 112] width 184 height 9
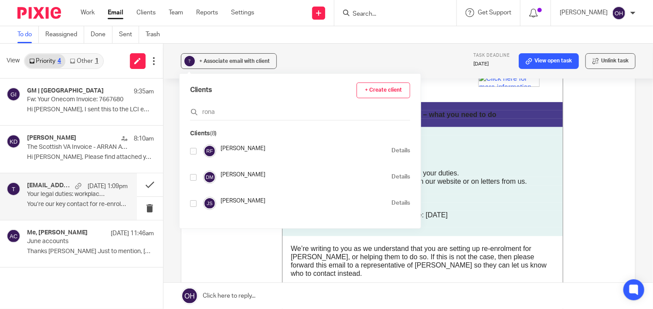
type input "rona"
click at [195, 150] on input "checkbox" at bounding box center [193, 151] width 7 height 7
checkbox input "true"
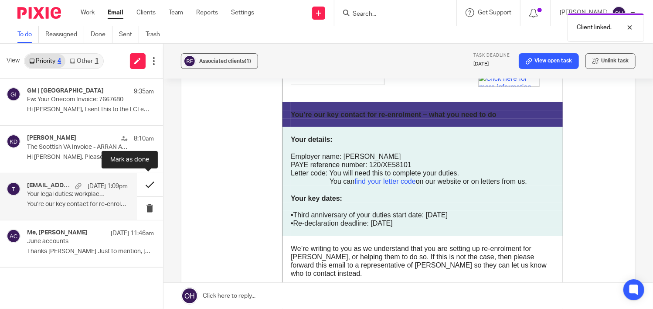
click at [150, 186] on button at bounding box center [150, 184] width 26 height 23
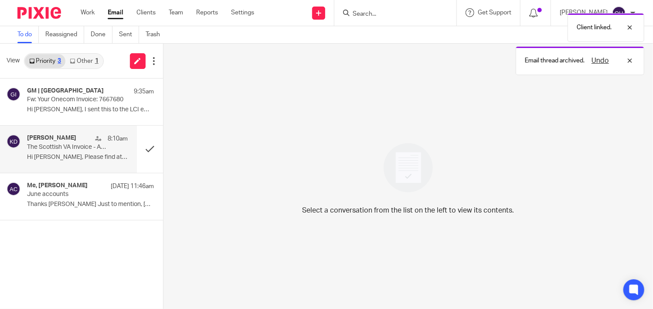
click at [85, 151] on div "Kaitlin Daniels 8:10am The Scottish VA Invoice - ARRAN ACCOUNTANCY LTD 010 Hi L…" at bounding box center [77, 148] width 101 height 29
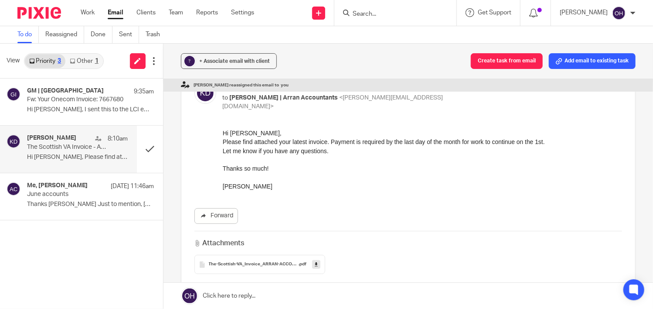
scroll to position [44, 0]
click at [276, 261] on span "The-Scottish-VA_Invoice_ARRAN-ACCOUNTANCY-LTD-010" at bounding box center [254, 263] width 90 height 5
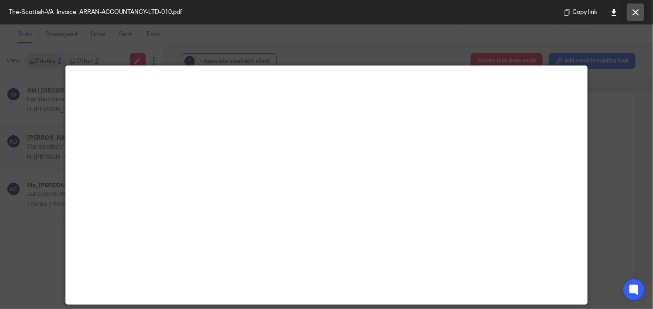
click at [635, 16] on button at bounding box center [635, 11] width 17 height 17
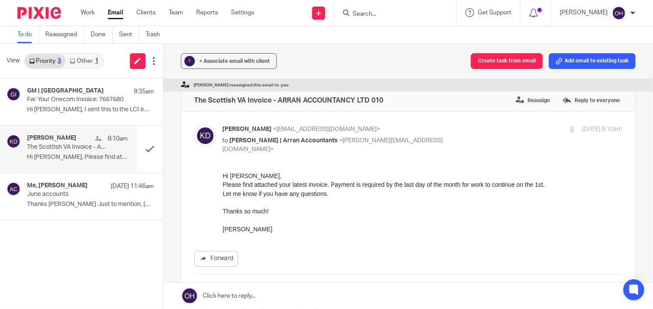
scroll to position [0, 0]
click at [525, 103] on label "Reassign" at bounding box center [533, 100] width 38 height 13
radio input "true"
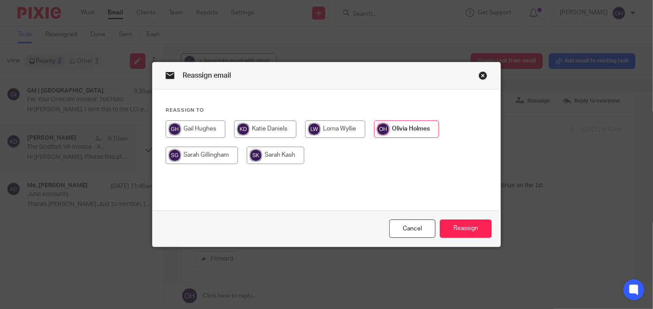
click at [219, 154] on input "radio" at bounding box center [202, 155] width 72 height 17
radio input "true"
radio input "false"
click at [459, 228] on button "Reassign" at bounding box center [466, 228] width 52 height 19
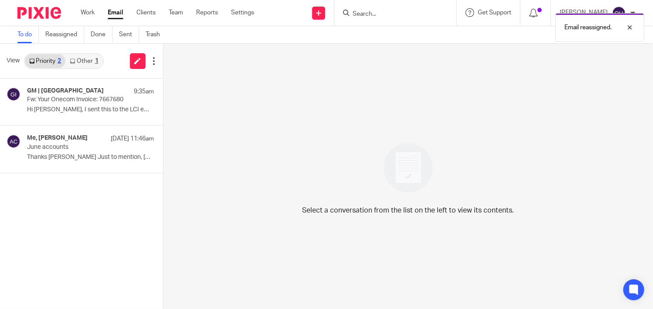
click at [83, 62] on link "Other 1" at bounding box center [83, 61] width 37 height 14
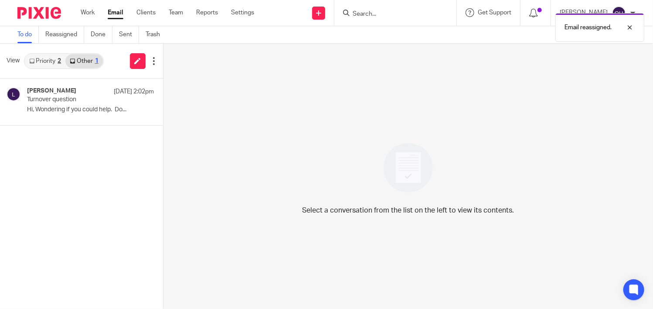
click at [55, 63] on link "Priority 2" at bounding box center [45, 61] width 41 height 14
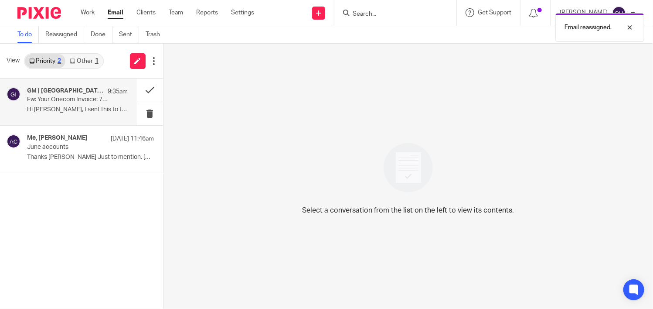
click at [71, 106] on p "Hi Olivia, I sent this to the LCI email..." at bounding box center [77, 109] width 101 height 7
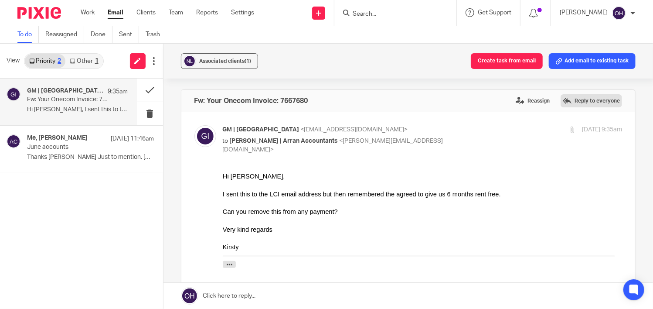
click at [577, 99] on label "Reply to everyone" at bounding box center [591, 100] width 61 height 13
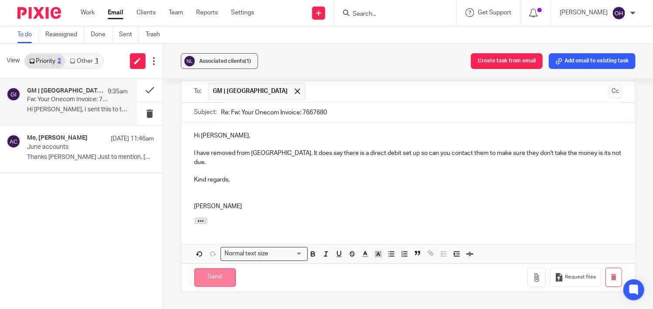
click at [224, 268] on input "Send" at bounding box center [215, 277] width 41 height 19
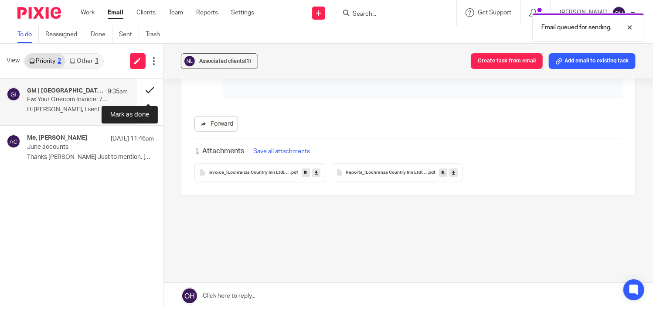
click at [152, 92] on button at bounding box center [150, 90] width 26 height 23
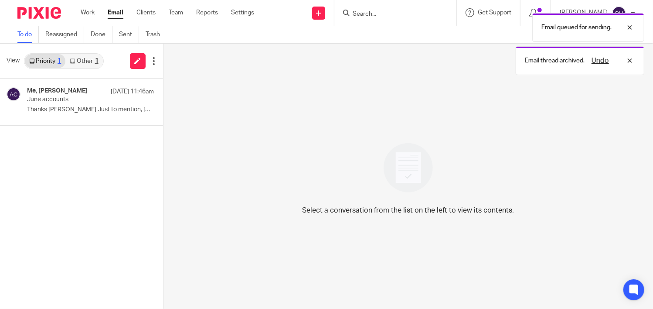
click at [96, 60] on div "1" at bounding box center [96, 61] width 3 height 6
click at [48, 60] on link "Priority 1" at bounding box center [45, 61] width 41 height 14
click at [89, 15] on link "Work" at bounding box center [88, 12] width 14 height 9
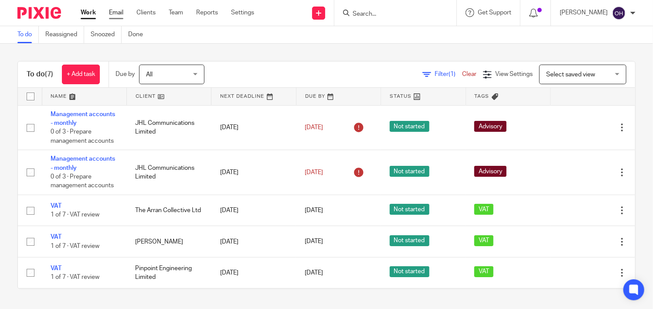
click at [113, 14] on link "Email" at bounding box center [116, 12] width 14 height 9
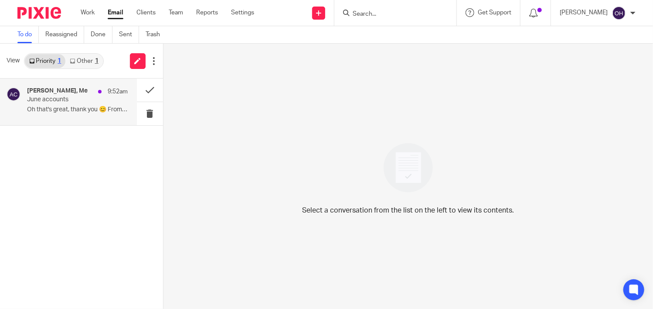
click at [71, 91] on h4 "[PERSON_NAME], Me" at bounding box center [57, 90] width 61 height 7
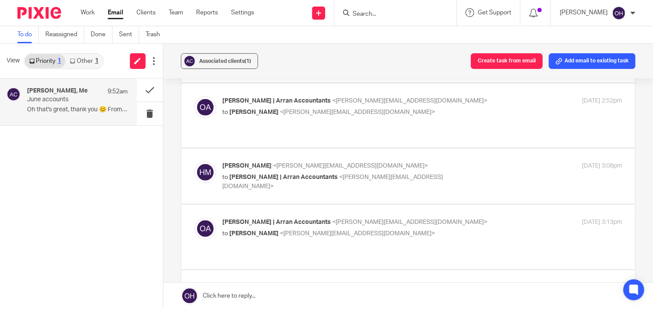
scroll to position [567, 0]
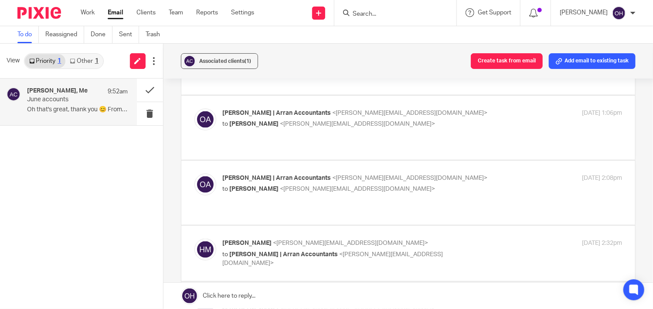
click at [89, 62] on link "Other 1" at bounding box center [83, 61] width 37 height 14
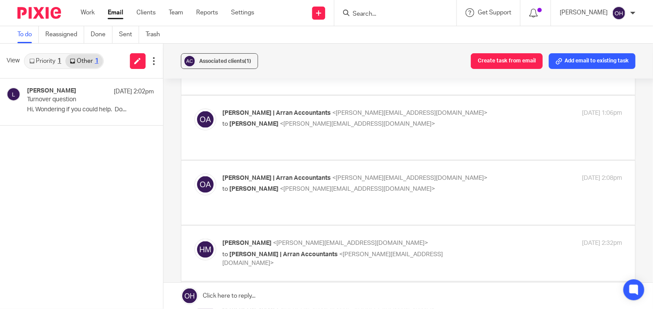
click at [53, 58] on link "Priority 1" at bounding box center [45, 61] width 41 height 14
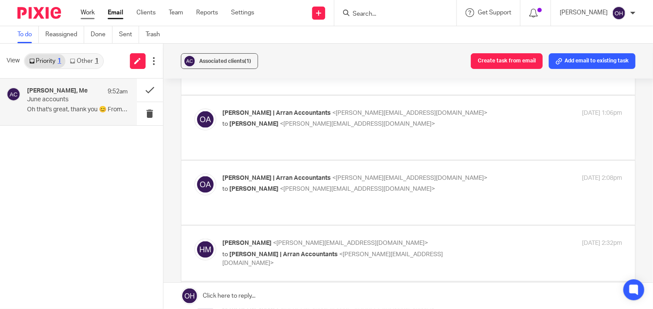
click at [85, 14] on link "Work" at bounding box center [88, 12] width 14 height 9
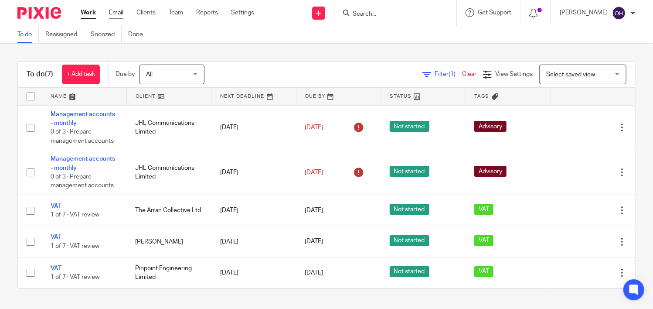
click at [111, 14] on link "Email" at bounding box center [116, 12] width 14 height 9
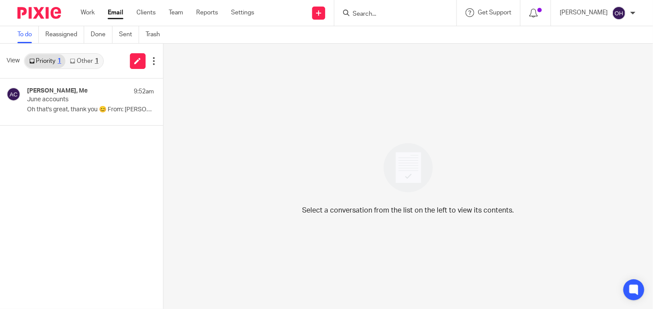
click at [94, 64] on link "Other 1" at bounding box center [83, 61] width 37 height 14
click at [51, 62] on link "Priority 1" at bounding box center [45, 61] width 41 height 14
click at [93, 10] on link "Work" at bounding box center [88, 12] width 14 height 9
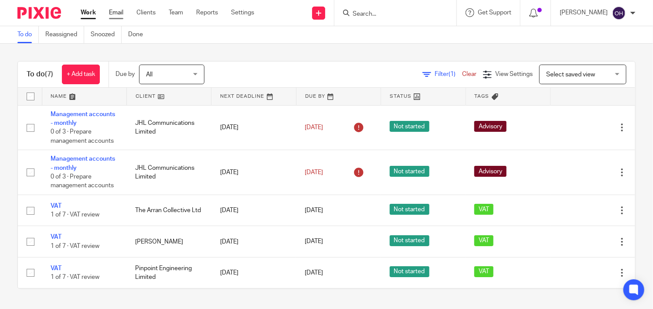
click at [116, 12] on link "Email" at bounding box center [116, 12] width 14 height 9
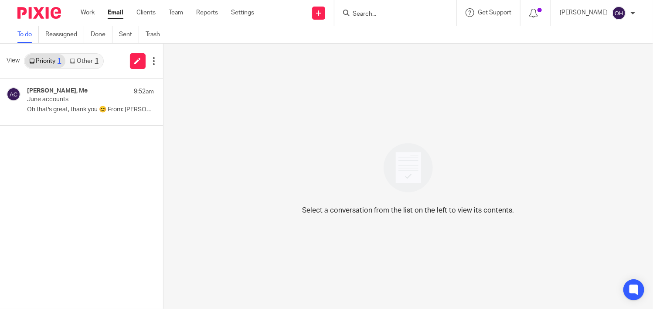
click at [93, 57] on link "Other 1" at bounding box center [83, 61] width 37 height 14
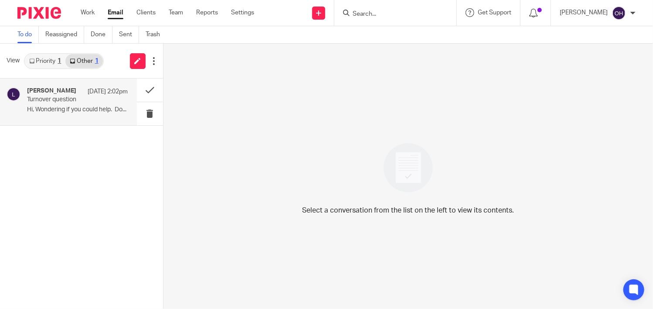
click at [82, 101] on p "Turnover question" at bounding box center [67, 99] width 81 height 7
